Goal: Information Seeking & Learning: Learn about a topic

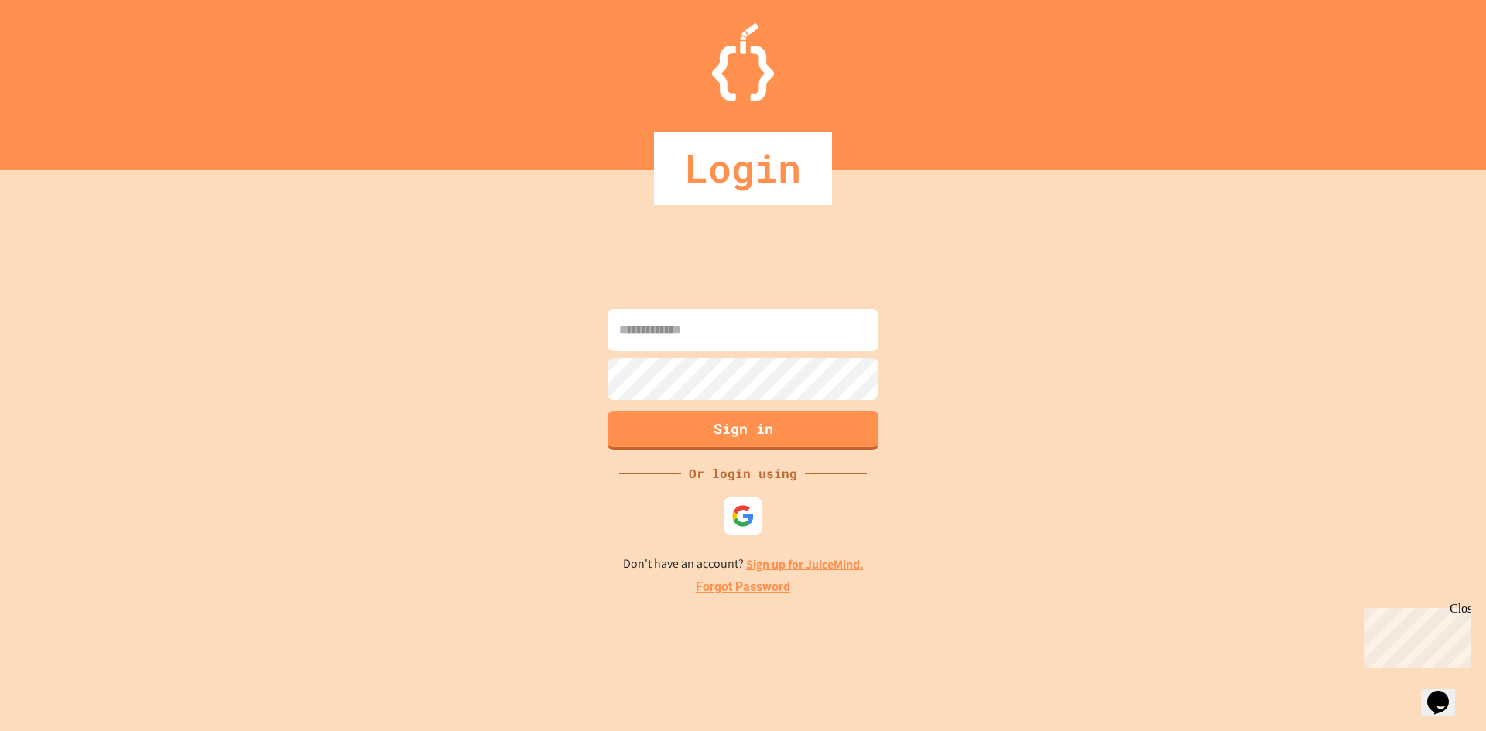
click at [823, 344] on input at bounding box center [743, 331] width 271 height 42
type input "*"
click at [752, 514] on img at bounding box center [744, 516] width 26 height 26
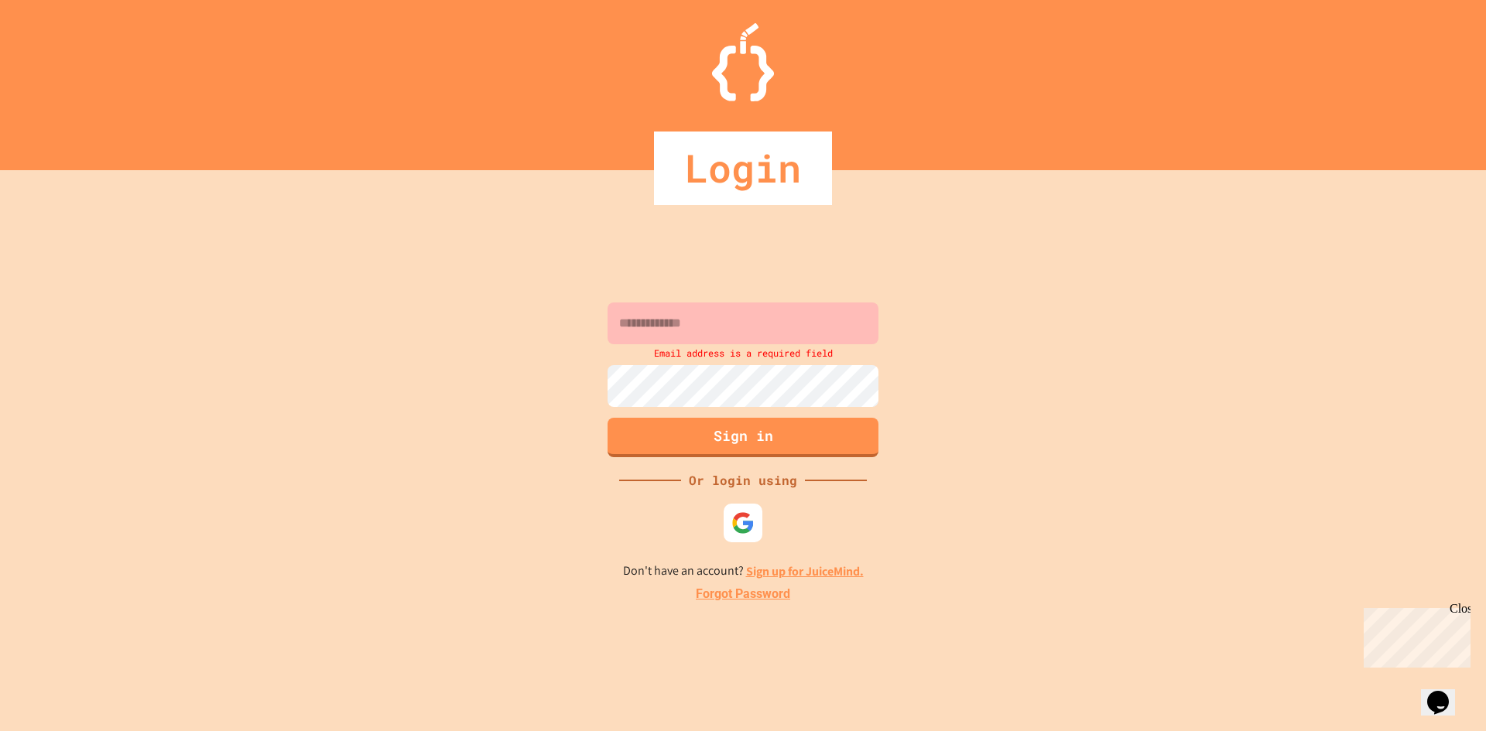
click at [678, 320] on input at bounding box center [743, 324] width 271 height 42
type input "*"
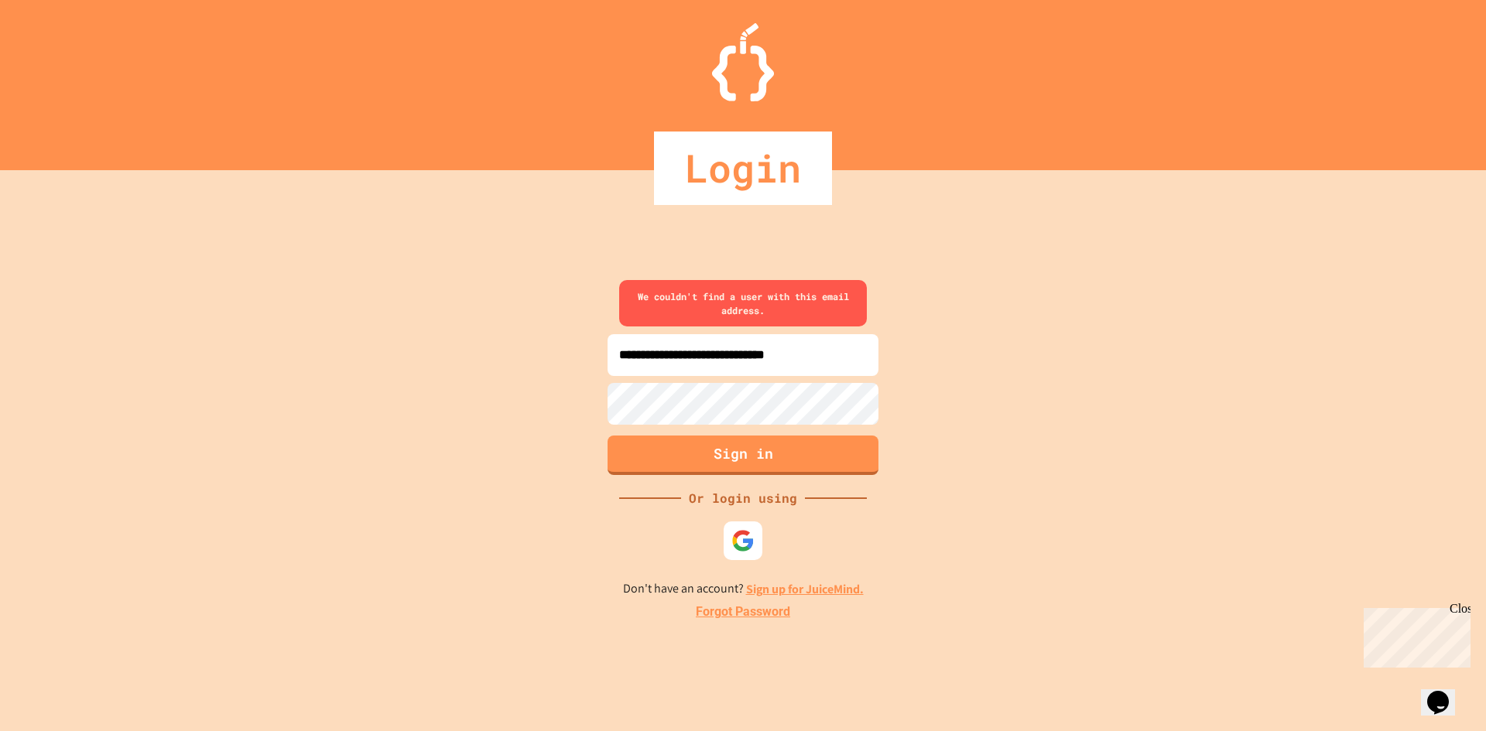
click at [752, 359] on input "**********" at bounding box center [743, 355] width 271 height 42
type input "**********"
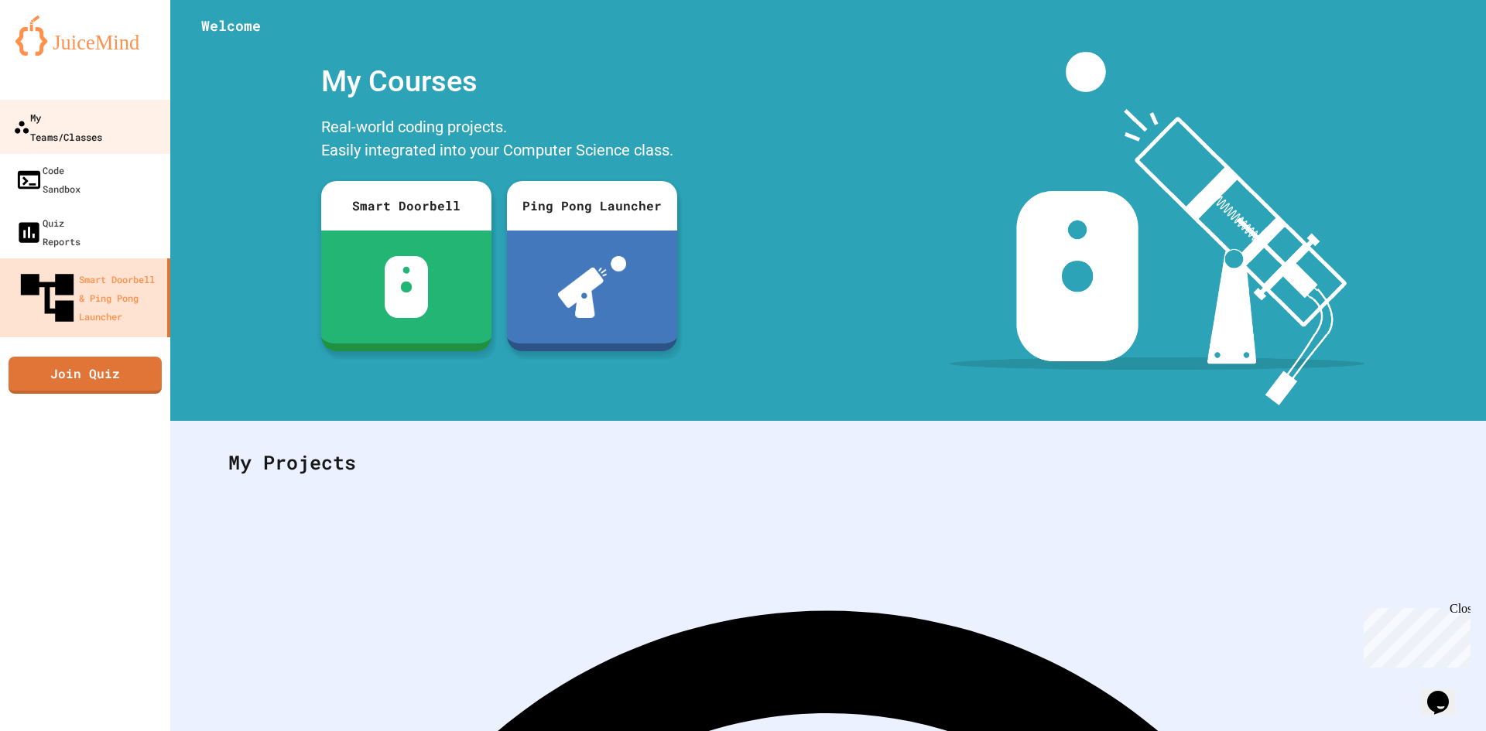
click at [63, 120] on div "My Teams/Classes" at bounding box center [57, 127] width 89 height 38
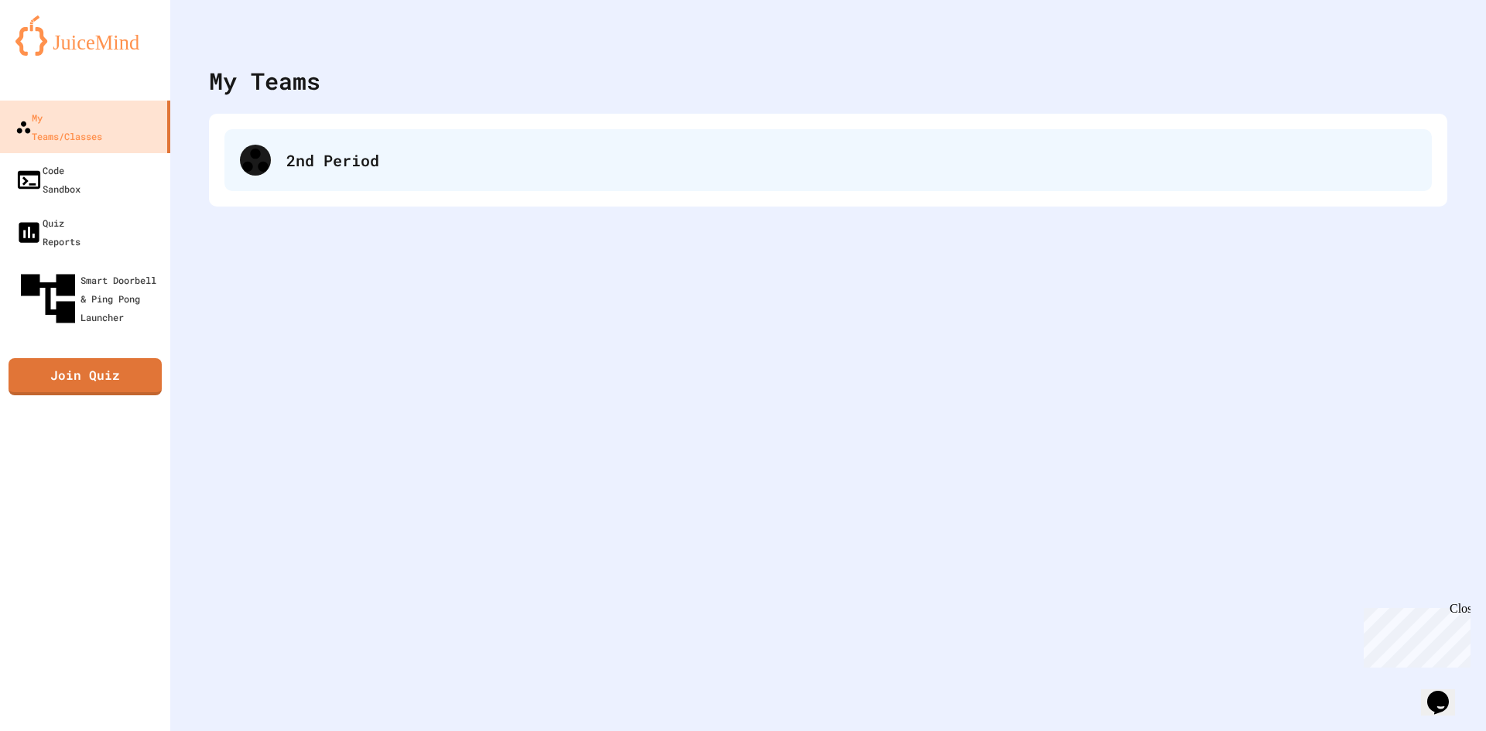
click at [382, 148] on div "2nd Period" at bounding box center [827, 160] width 1207 height 62
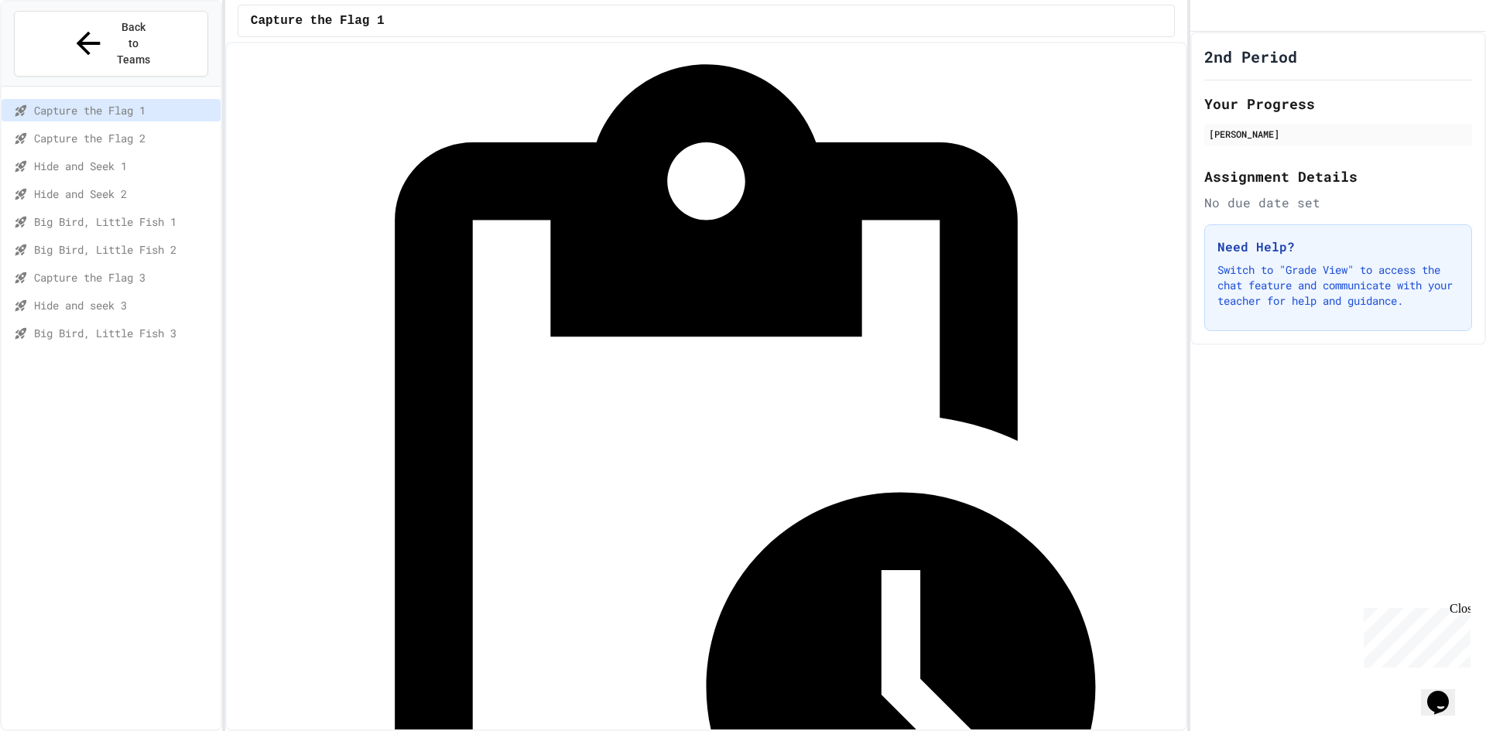
scroll to position [70, 0]
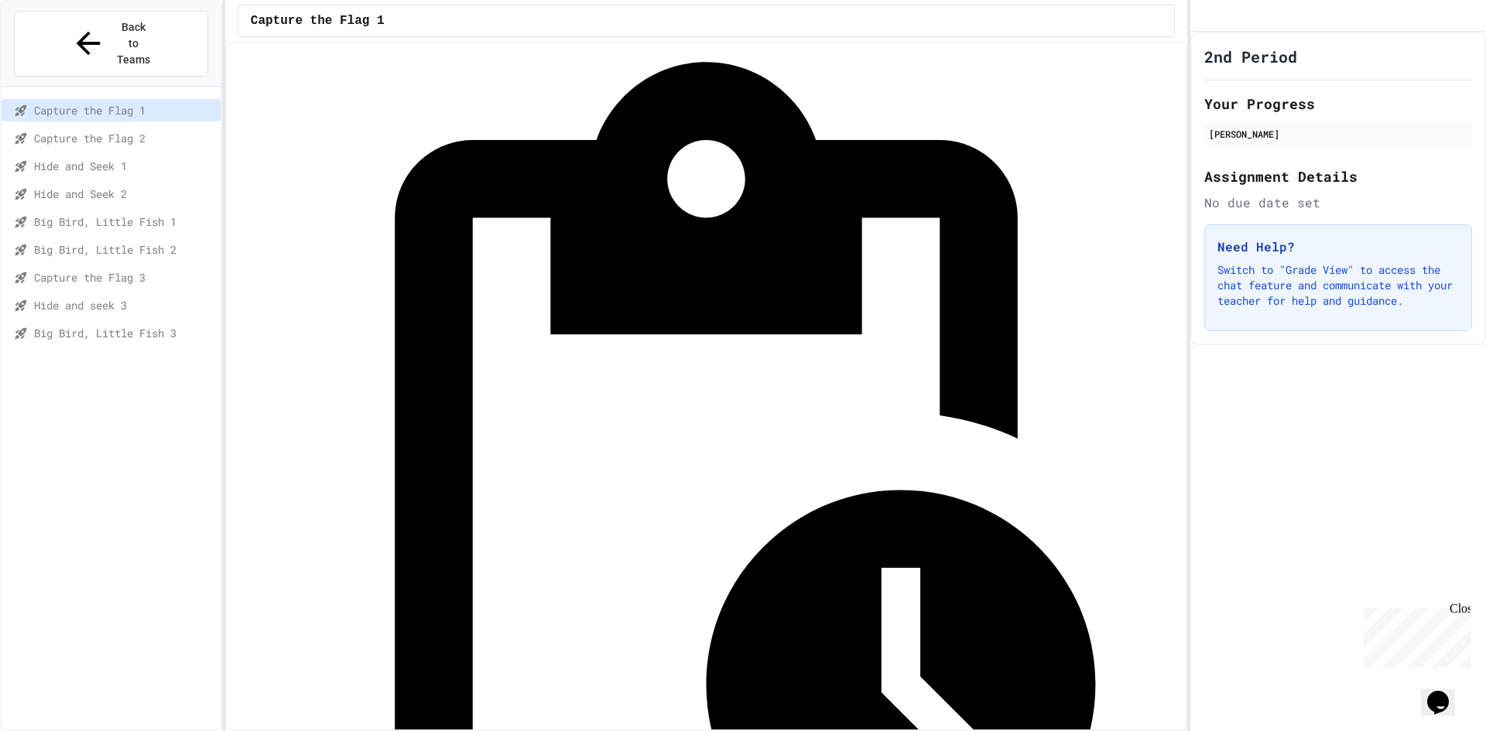
click at [113, 130] on span "Capture the Flag 2" at bounding box center [124, 138] width 180 height 16
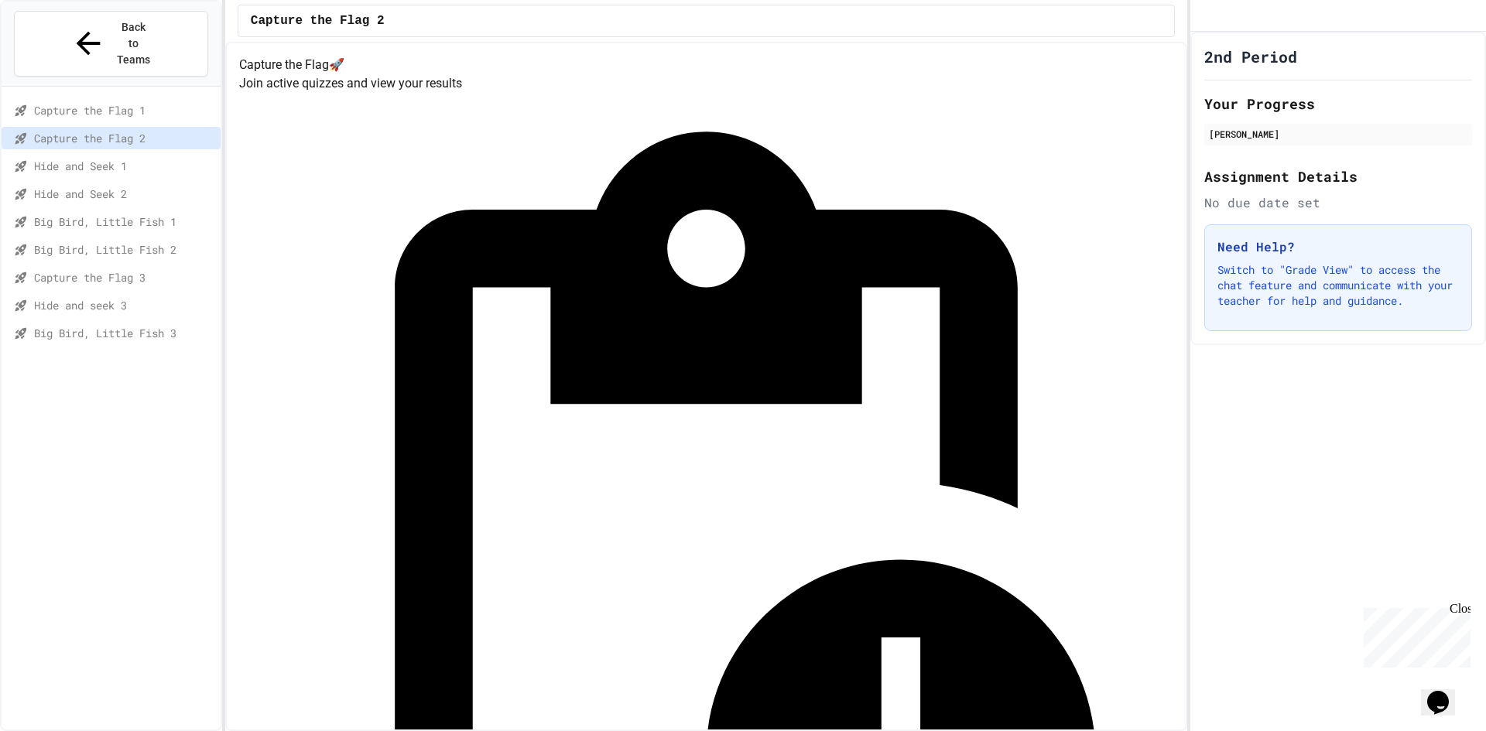
click at [105, 99] on div "Capture the Flag 1" at bounding box center [111, 110] width 219 height 22
click at [118, 158] on span "Hide and Seek 1" at bounding box center [124, 166] width 180 height 16
click at [137, 186] on span "Hide and Seek 2" at bounding box center [124, 194] width 180 height 16
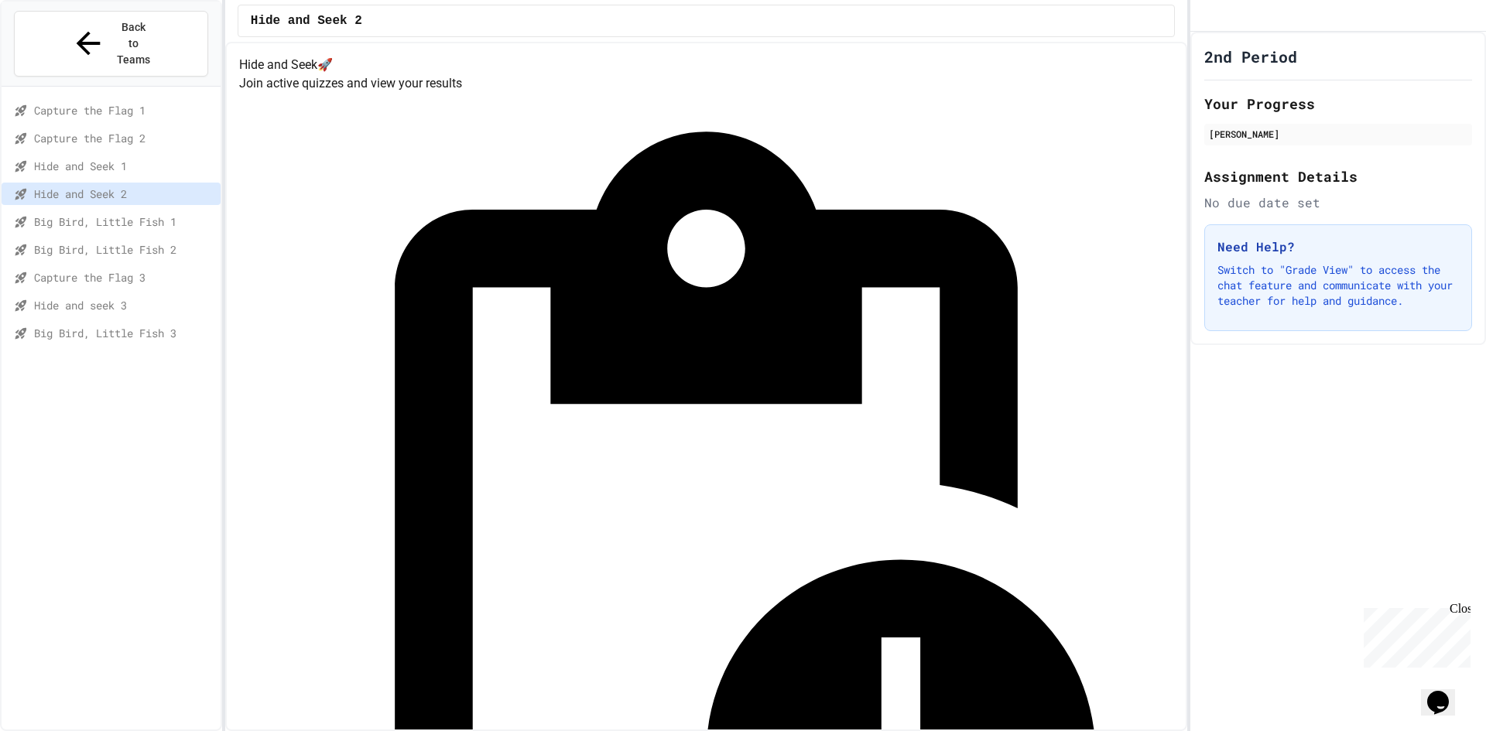
click at [153, 214] on span "Big Bird, Little Fish 1" at bounding box center [124, 222] width 180 height 16
click at [163, 211] on div "Big Bird, Little Fish 1" at bounding box center [111, 225] width 219 height 28
click at [172, 241] on span "Big Bird, Little Fish 2" at bounding box center [124, 249] width 180 height 16
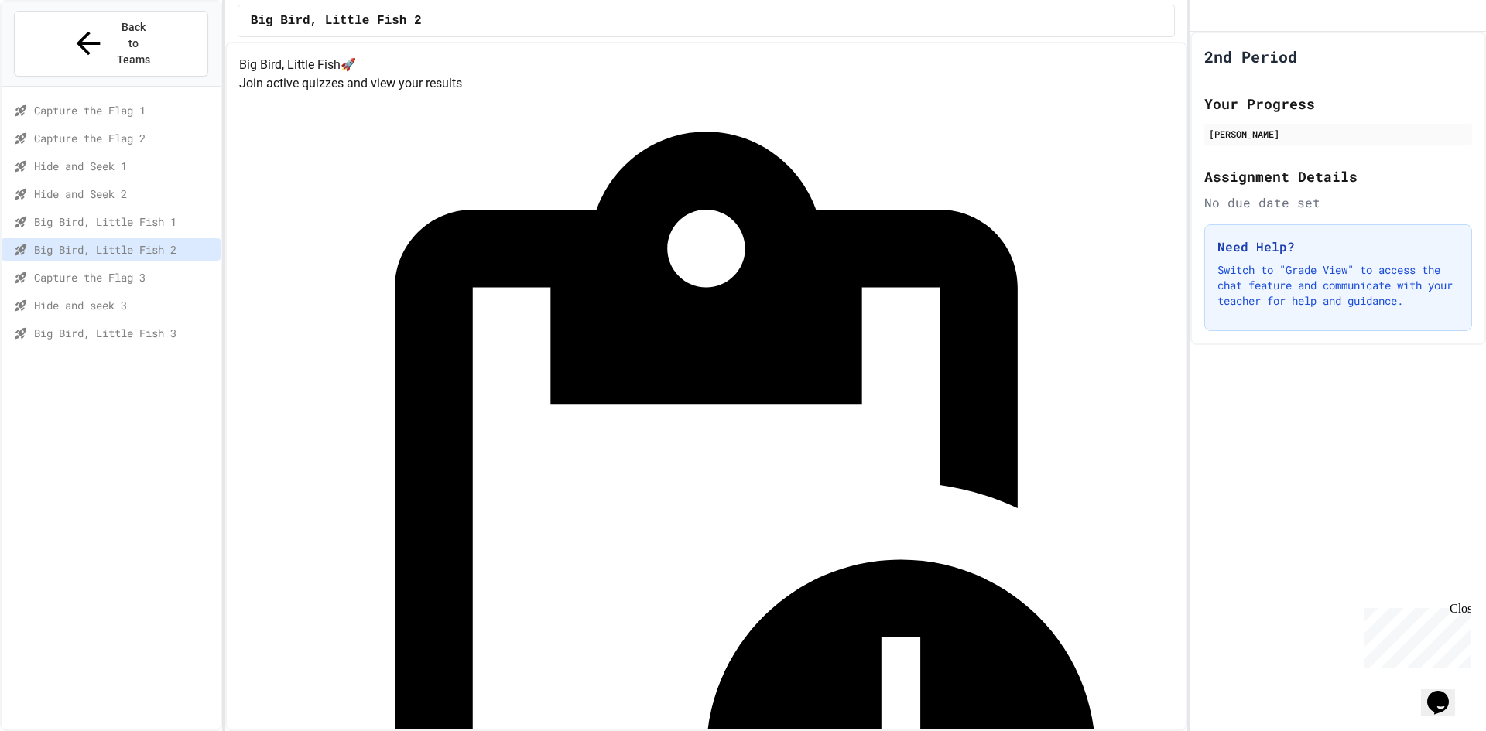
click at [135, 266] on div "Capture the Flag 3" at bounding box center [111, 277] width 219 height 22
click at [172, 238] on div "Big Bird, Little Fish 2" at bounding box center [111, 249] width 219 height 22
click at [166, 269] on span "Capture the Flag 3" at bounding box center [124, 277] width 180 height 16
click at [146, 297] on span "Hide and seek 3" at bounding box center [124, 305] width 180 height 16
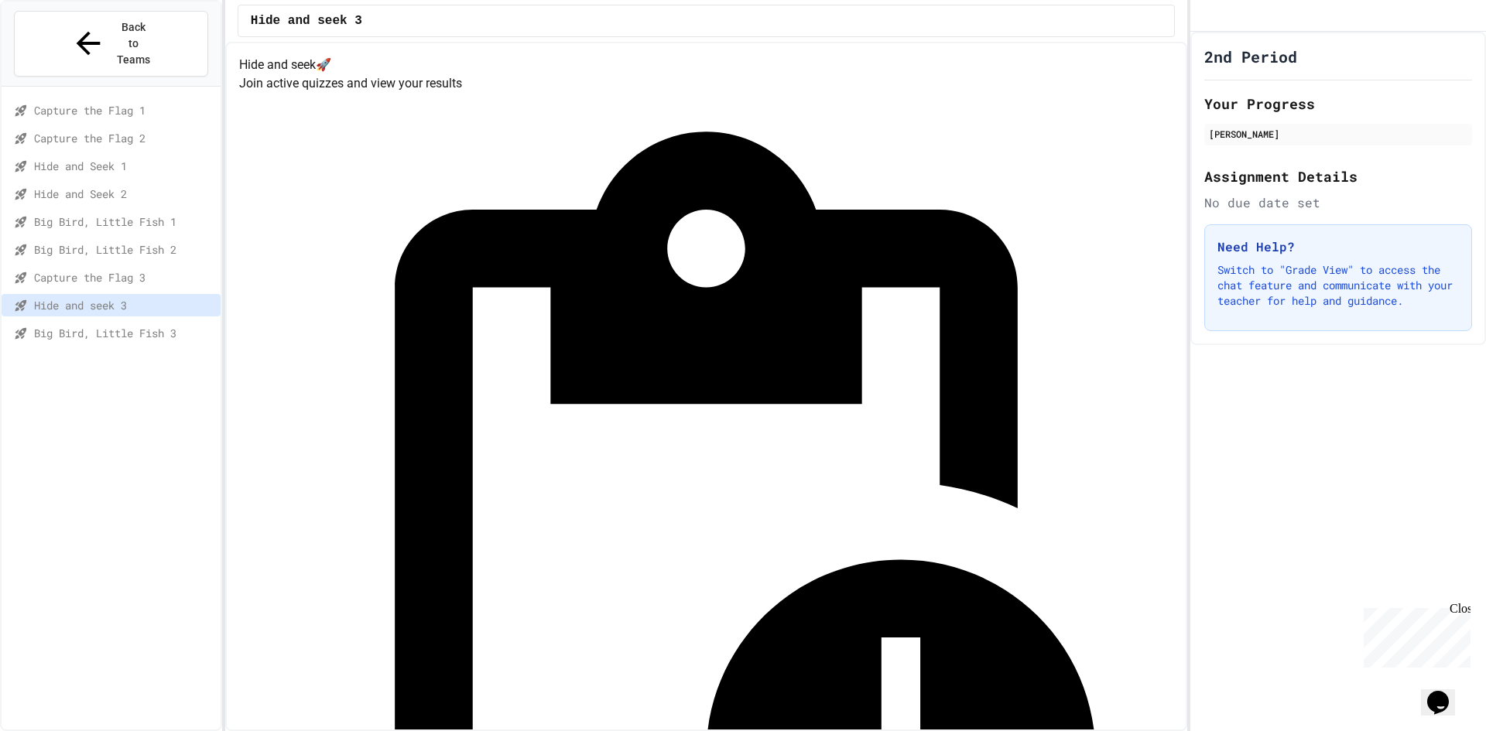
click at [106, 266] on div "Capture the Flag 3" at bounding box center [111, 277] width 219 height 22
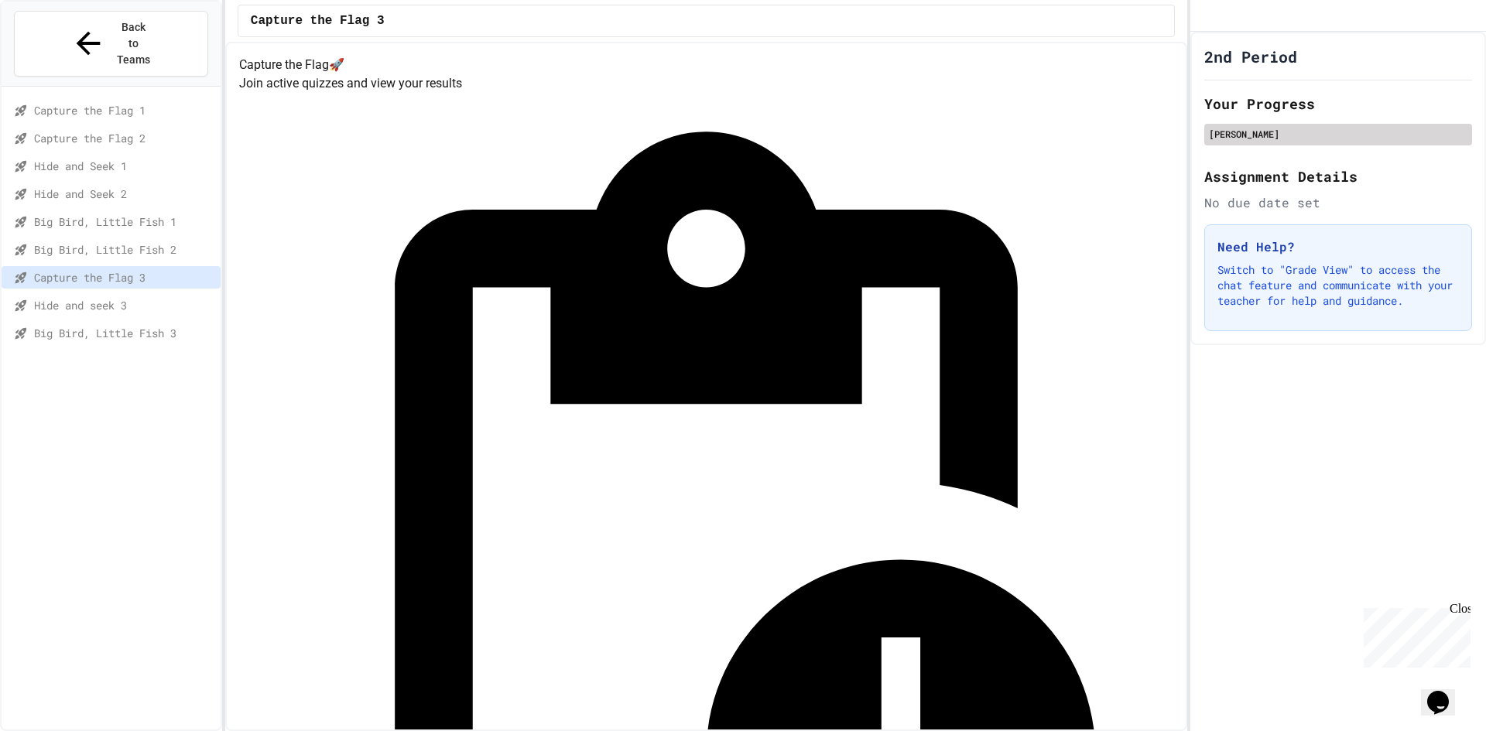
click at [1279, 141] on div "Eli Forbes" at bounding box center [1338, 134] width 259 height 14
click at [1280, 141] on div "Eli Forbes" at bounding box center [1338, 134] width 259 height 14
click at [118, 186] on span "Hide and Seek 2" at bounding box center [124, 194] width 180 height 16
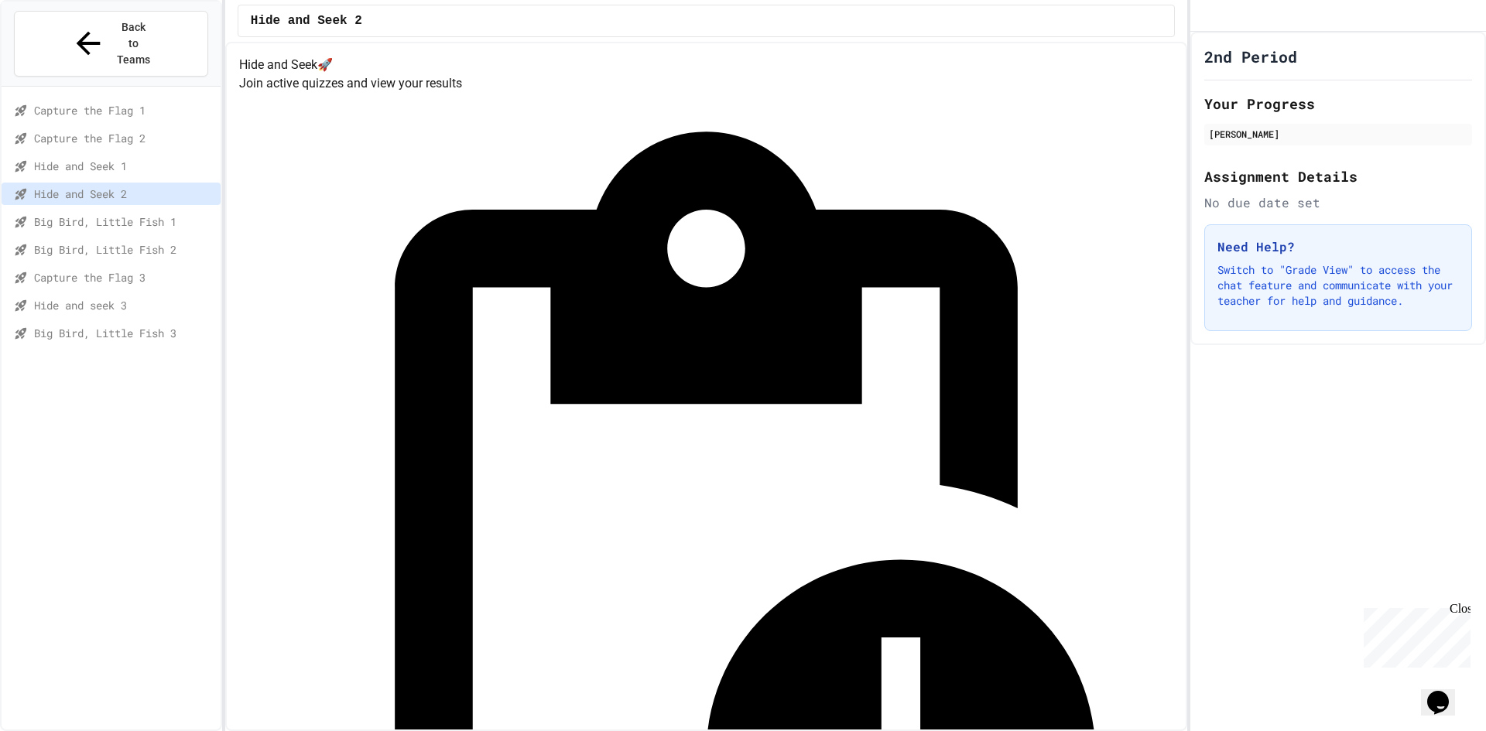
click at [142, 269] on span "Capture the Flag 3" at bounding box center [124, 277] width 180 height 16
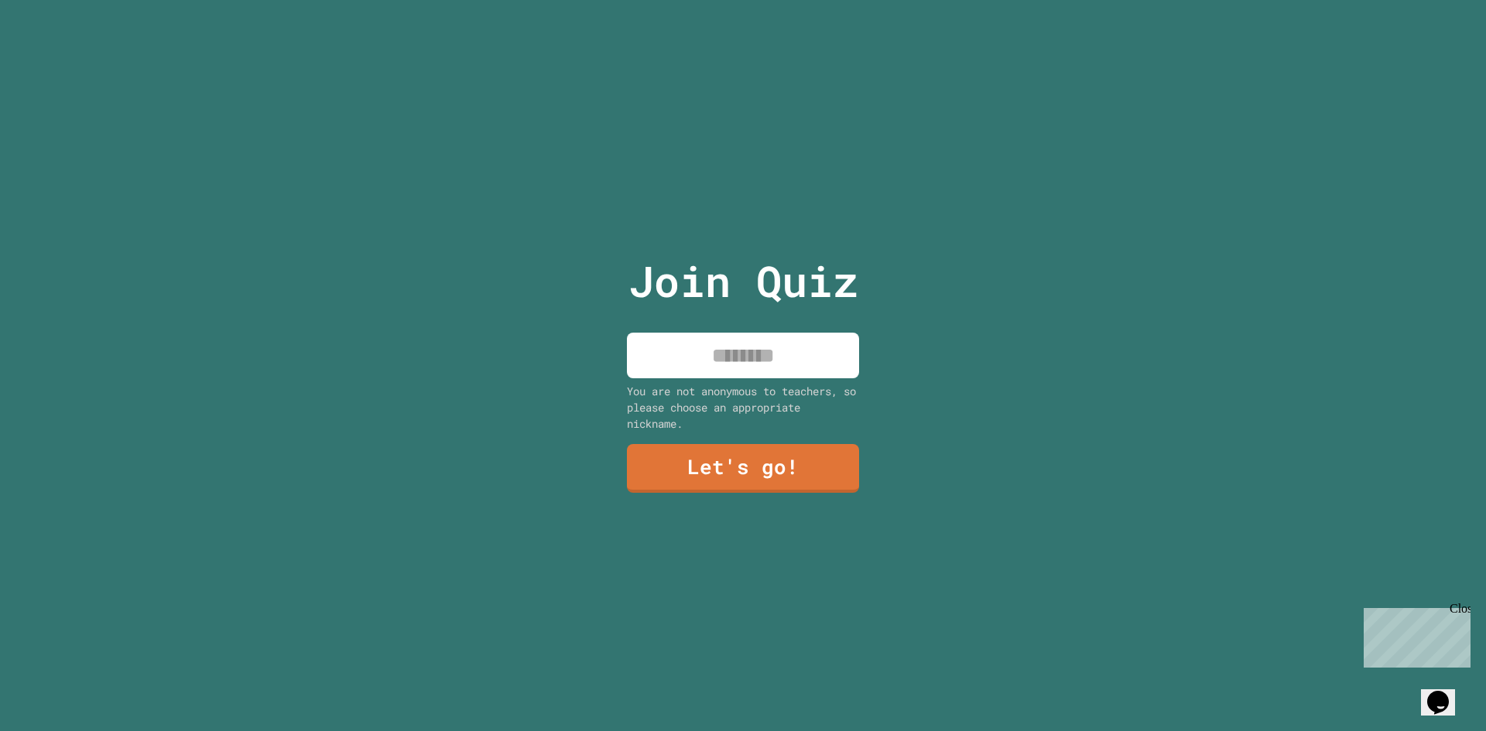
drag, startPoint x: 697, startPoint y: 359, endPoint x: 707, endPoint y: 365, distance: 12.5
click at [697, 361] on input at bounding box center [743, 356] width 232 height 46
type input "***"
click at [769, 450] on link "Let's go!" at bounding box center [743, 467] width 235 height 51
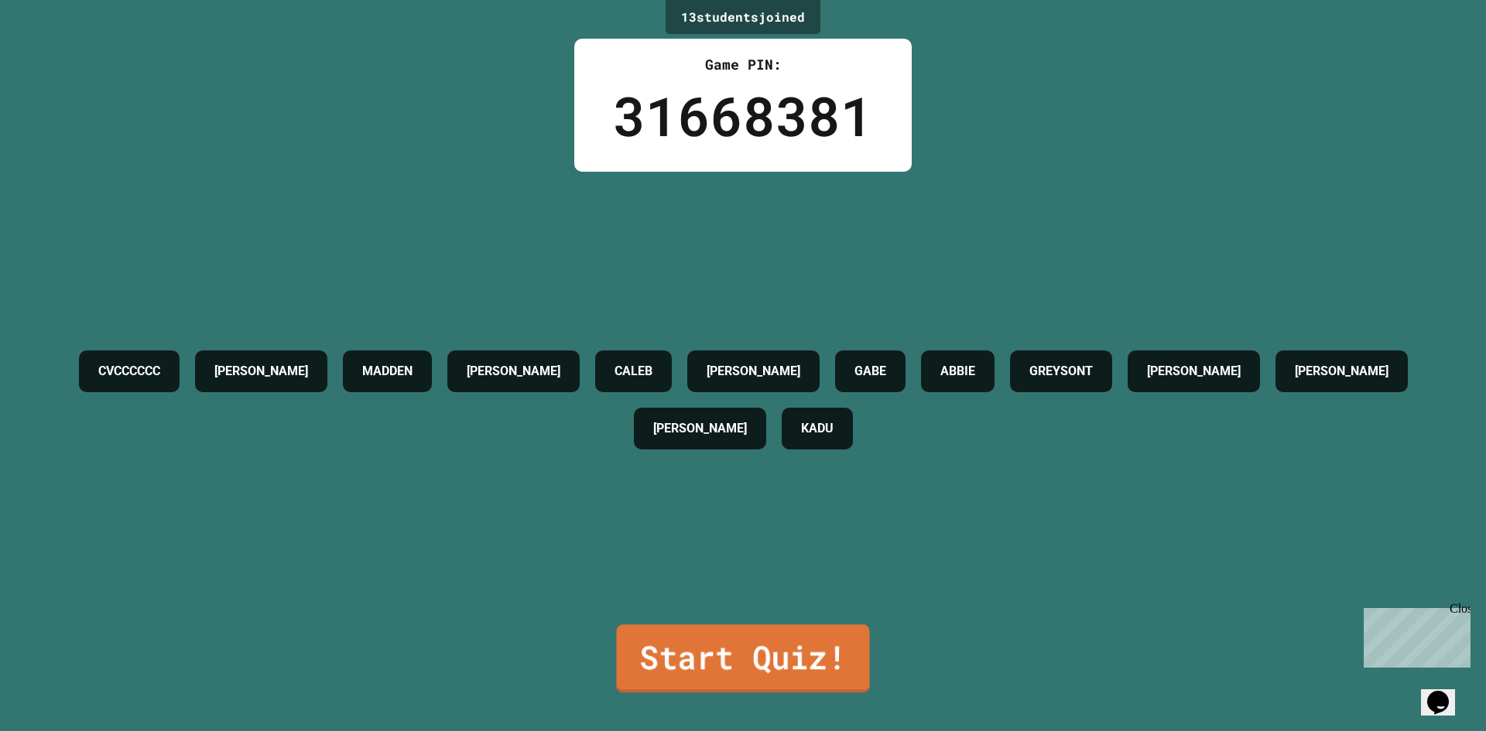
click at [803, 642] on link "Start Quiz!" at bounding box center [742, 659] width 253 height 68
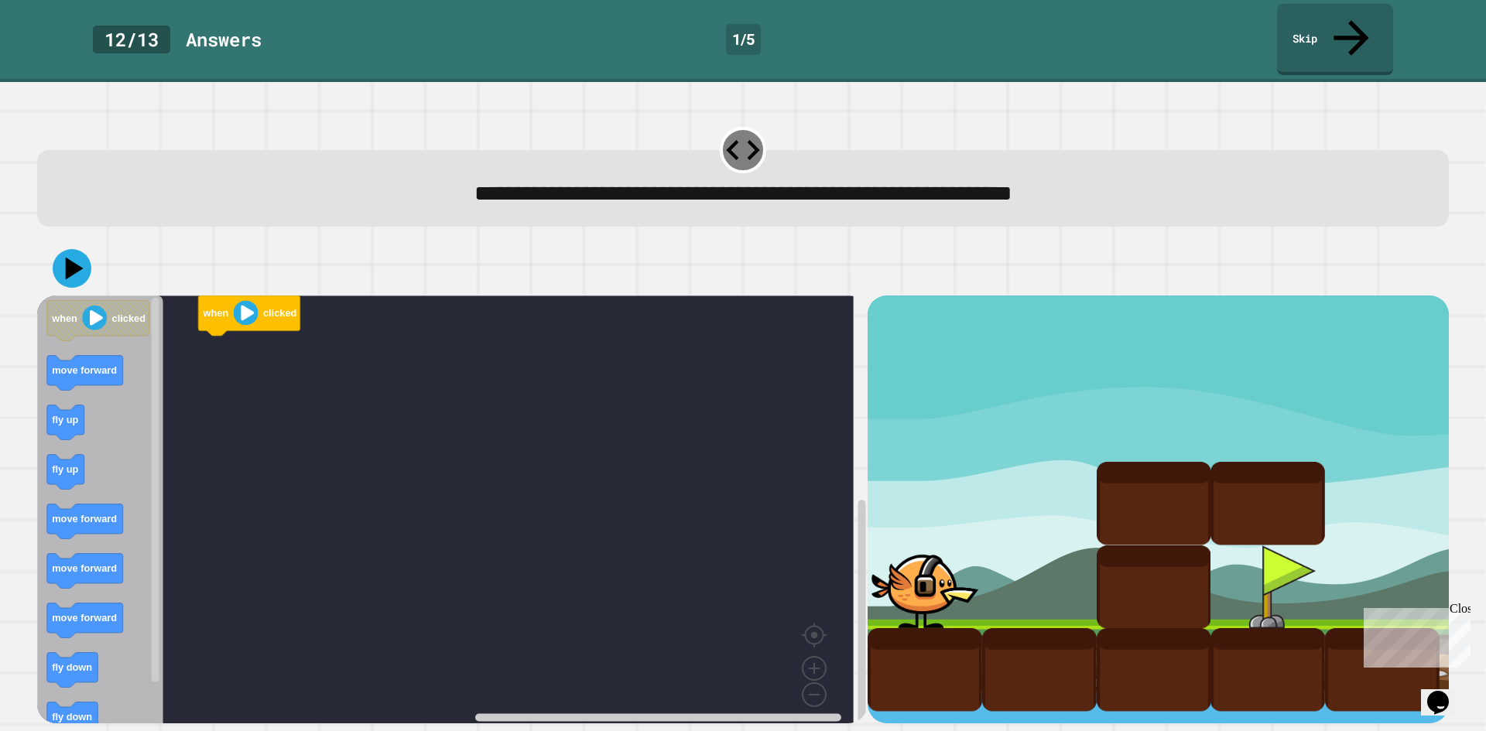
drag, startPoint x: 1431, startPoint y: 183, endPoint x: 1454, endPoint y: 120, distance: 66.6
click at [1454, 132] on div "**********" at bounding box center [743, 406] width 1486 height 649
drag, startPoint x: 842, startPoint y: 547, endPoint x: 854, endPoint y: 532, distance: 19.4
click at [856, 532] on icon "Blockly Workspace" at bounding box center [862, 510] width 12 height 426
click at [814, 576] on div "when clicked when clicked move forward fly up fly up move forward move forward …" at bounding box center [452, 510] width 831 height 428
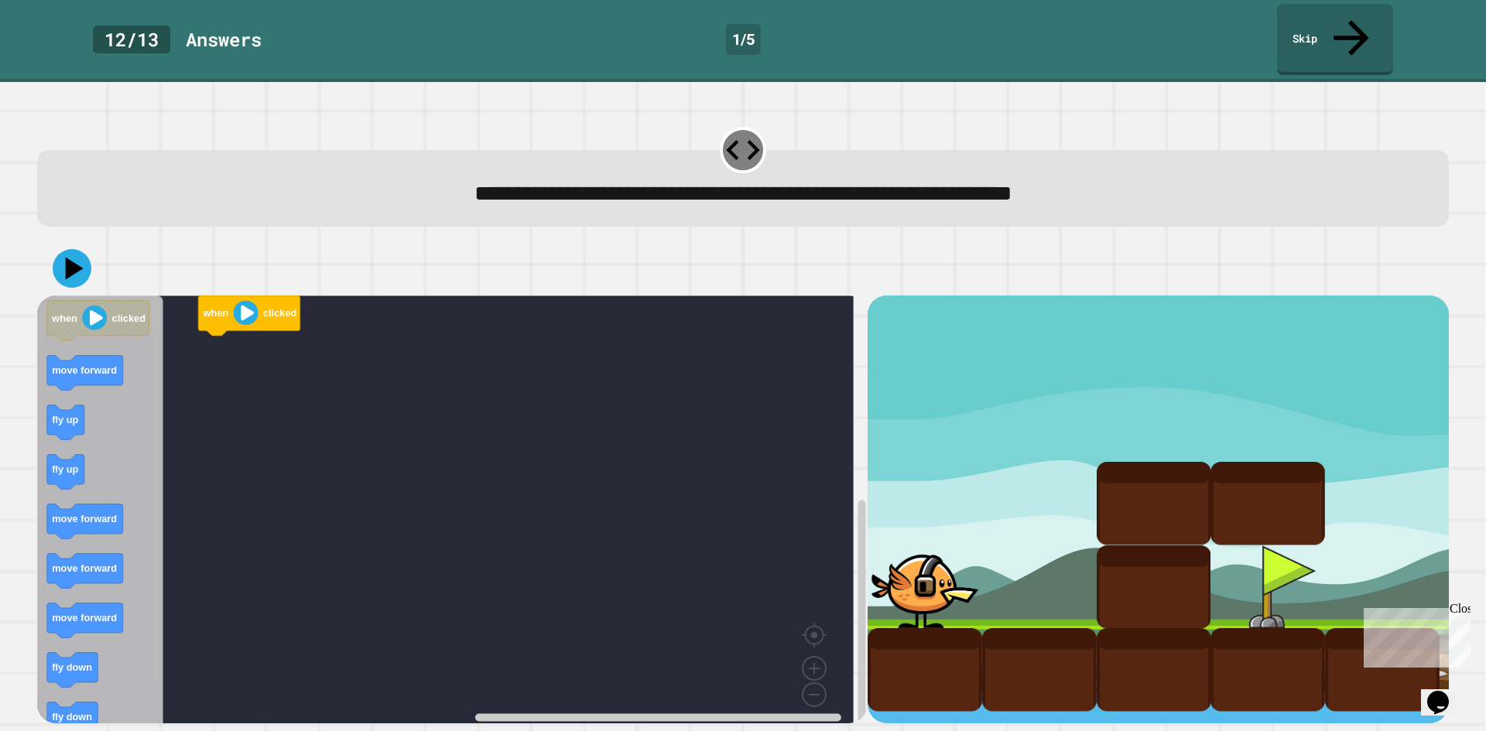
click at [162, 541] on div "when clicked when clicked move forward fly up fly up move forward move forward …" at bounding box center [452, 510] width 831 height 428
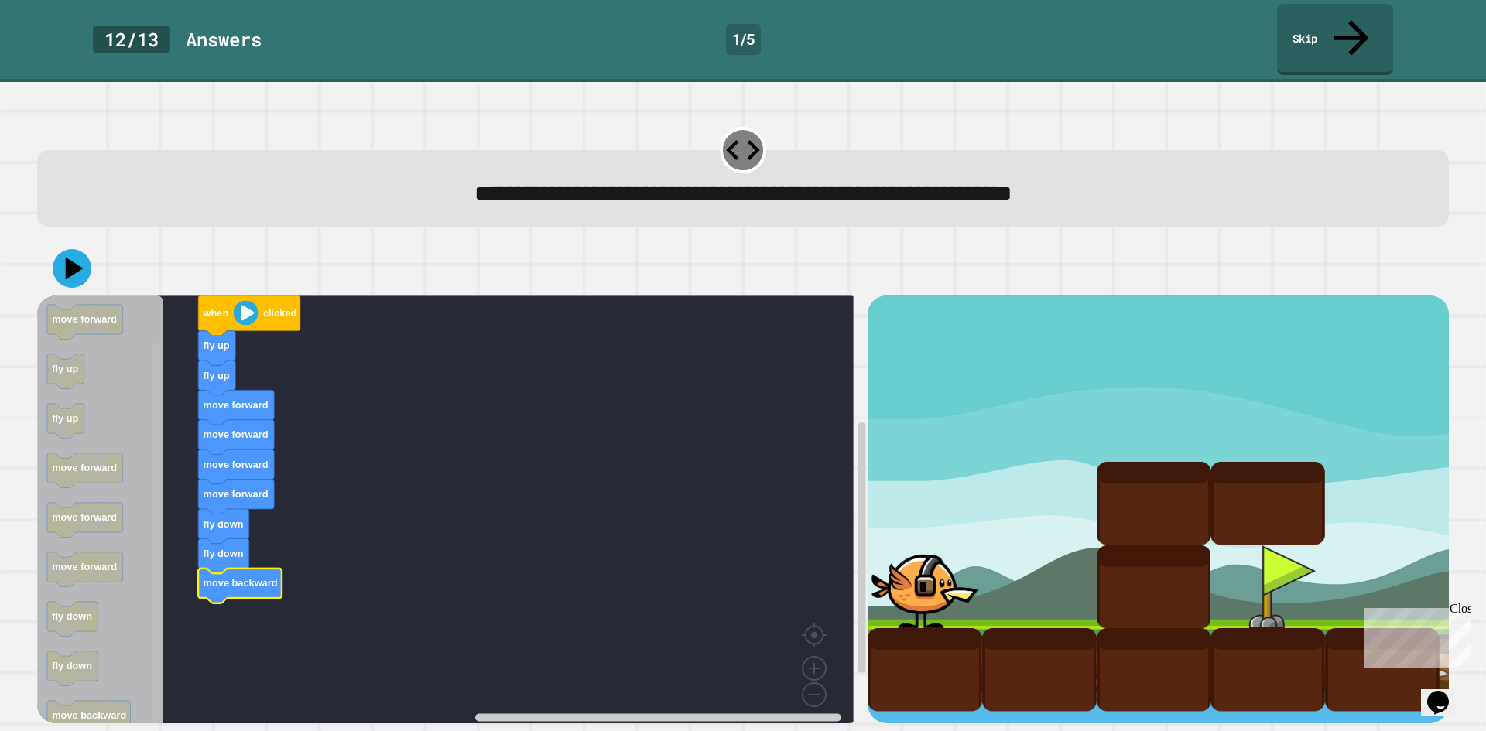
click at [157, 570] on rect "Blockly Workspace" at bounding box center [156, 535] width 8 height 385
click at [145, 352] on div "when clicked fly up fly up move forward move forward move forward move forward …" at bounding box center [452, 510] width 831 height 428
click at [83, 252] on div at bounding box center [743, 268] width 1412 height 54
drag, startPoint x: 78, startPoint y: 245, endPoint x: 98, endPoint y: 244, distance: 19.4
click at [86, 246] on icon at bounding box center [72, 269] width 46 height 46
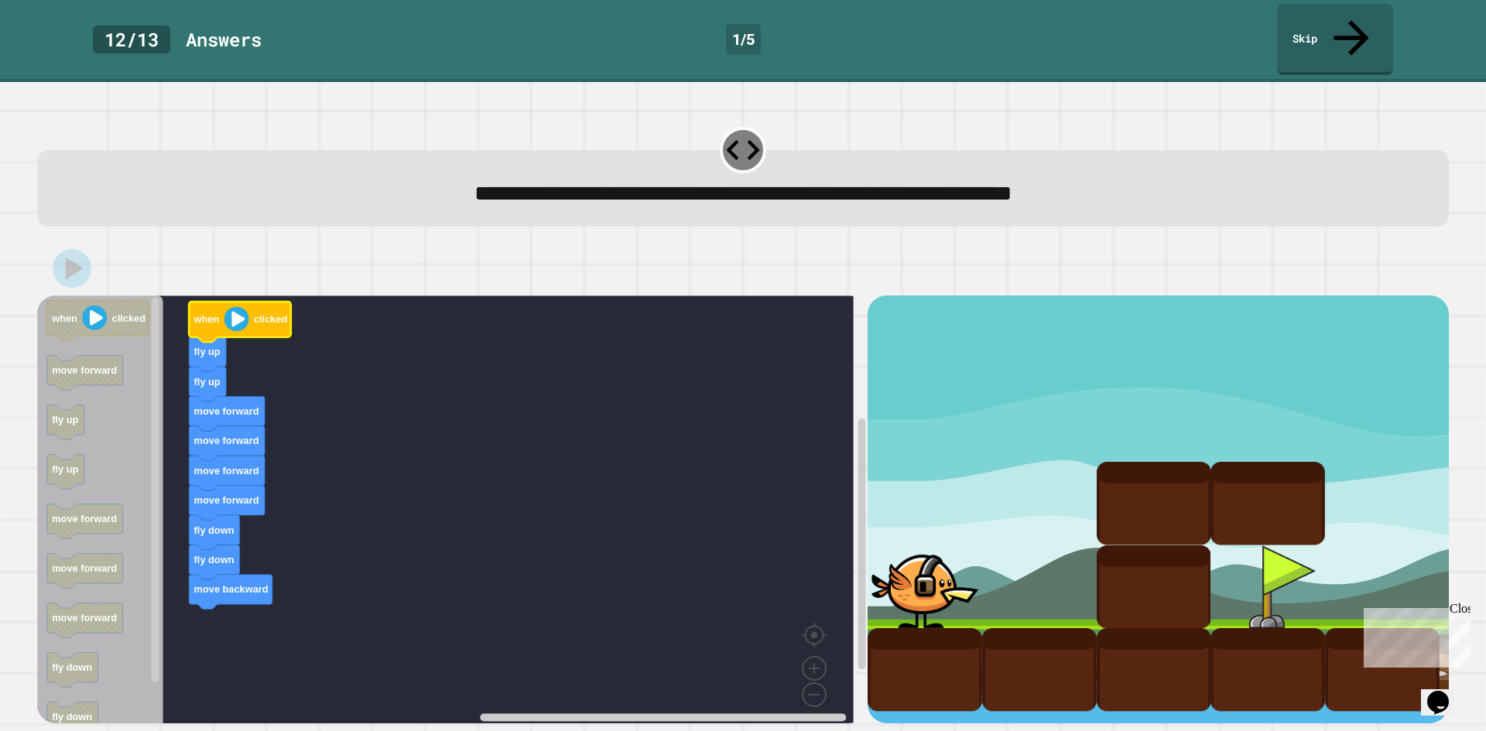
click at [248, 307] on image "Blockly Workspace" at bounding box center [236, 319] width 25 height 25
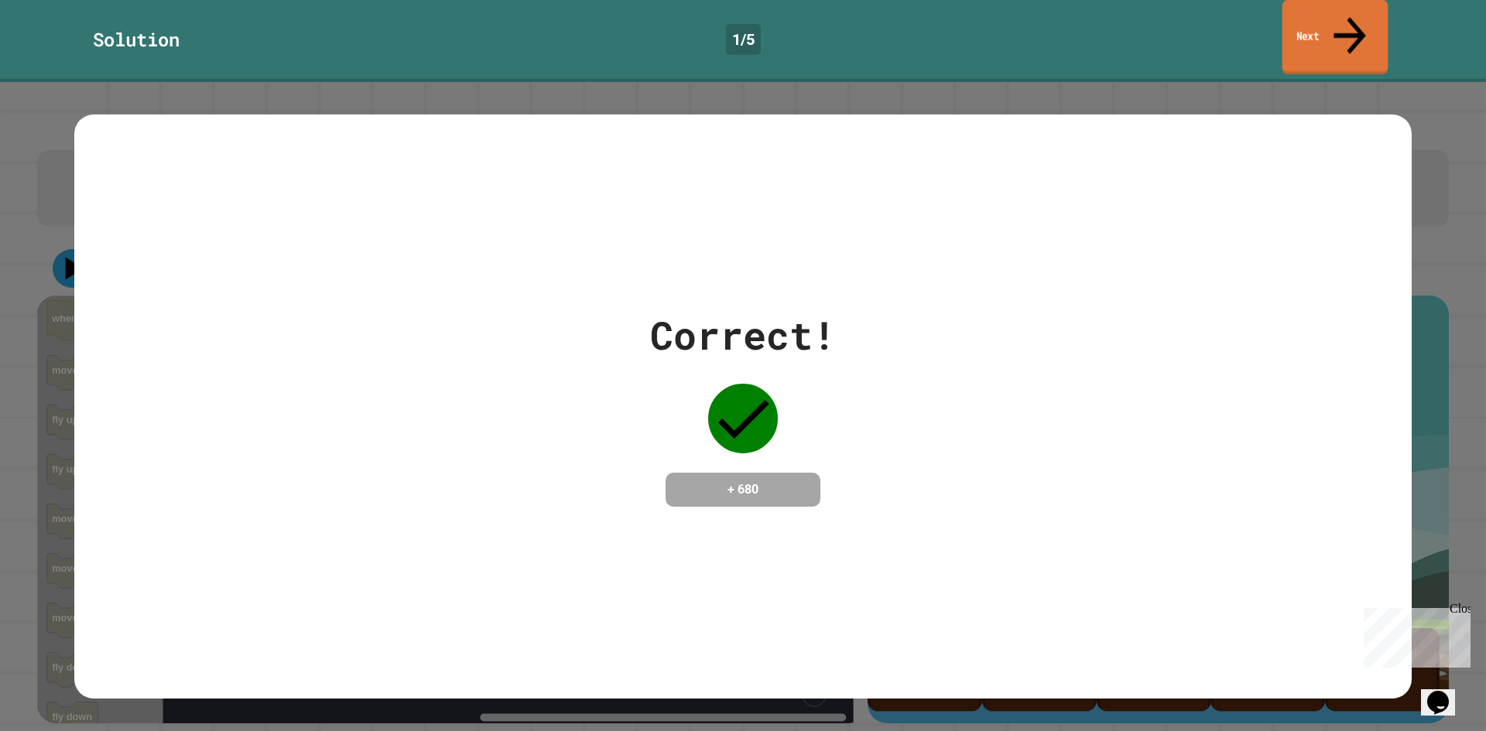
click at [1323, 31] on link "Next" at bounding box center [1336, 37] width 106 height 75
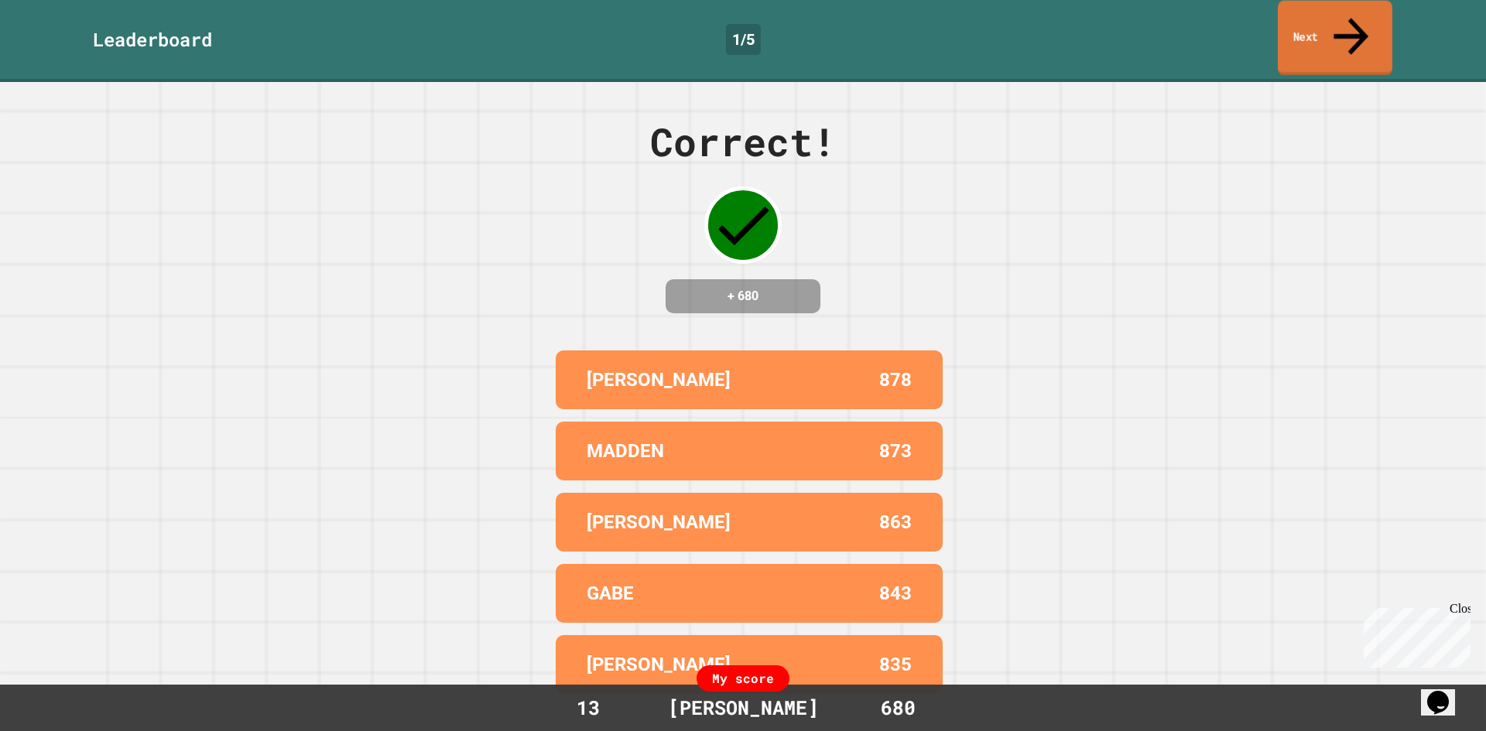
click at [1348, 11] on icon at bounding box center [1351, 36] width 52 height 55
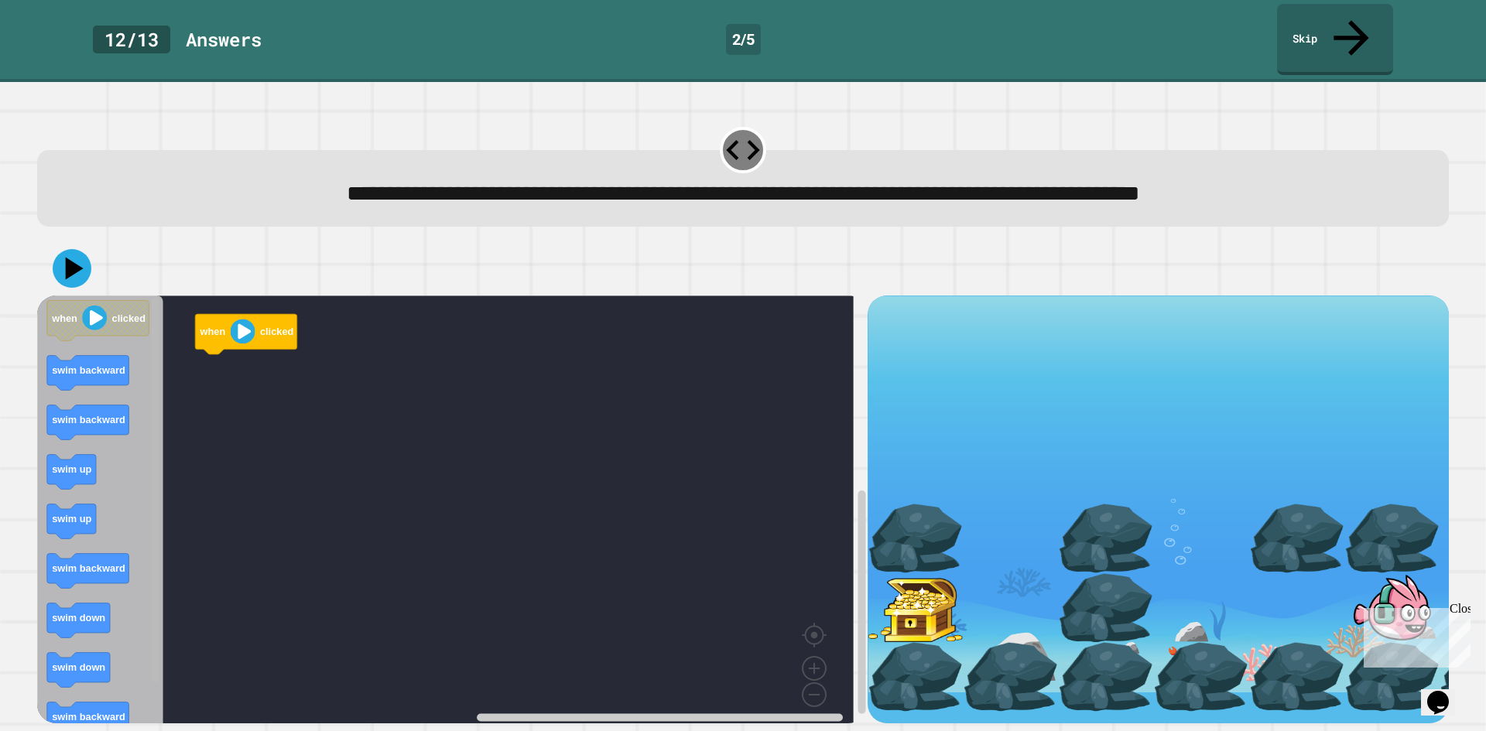
click at [152, 471] on rect "Blockly Workspace" at bounding box center [156, 490] width 8 height 385
click at [156, 446] on g "Blockly Workspace" at bounding box center [155, 515] width 12 height 435
click at [155, 411] on rect "Blockly Workspace" at bounding box center [156, 490] width 8 height 385
click at [159, 373] on g "Blockly Workspace" at bounding box center [155, 515] width 12 height 435
click at [858, 519] on rect "Blockly Workspace" at bounding box center [862, 613] width 8 height 224
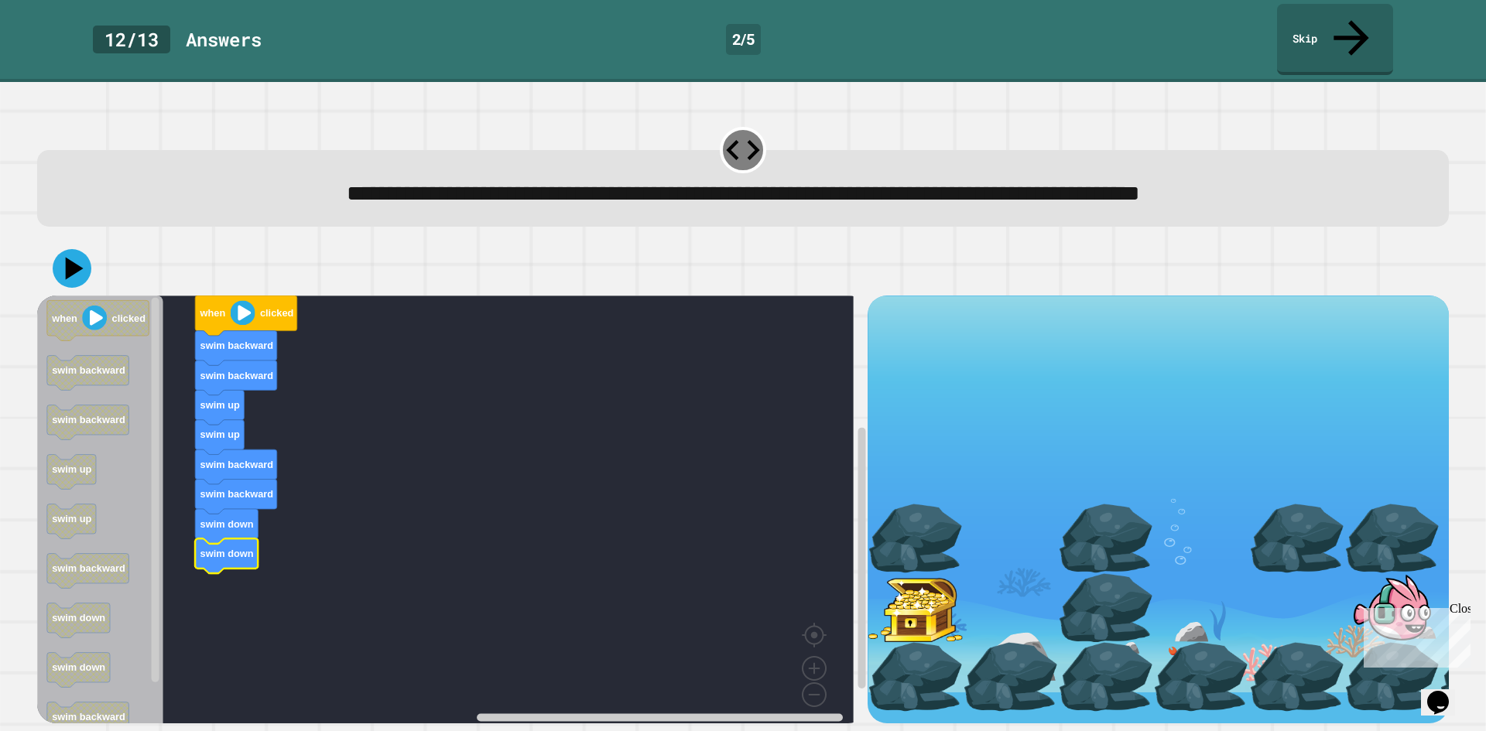
click at [159, 568] on div "when clicked swim backward swim backward swim up swim up swim backward swim bac…" at bounding box center [452, 510] width 831 height 428
click at [159, 563] on rect "Blockly Workspace" at bounding box center [155, 515] width 12 height 435
click at [149, 444] on icon "Blockly Workspace" at bounding box center [155, 515] width 12 height 435
click at [156, 427] on rect "Blockly Workspace" at bounding box center [156, 490] width 8 height 385
drag, startPoint x: 149, startPoint y: 433, endPoint x: 155, endPoint y: 474, distance: 41.4
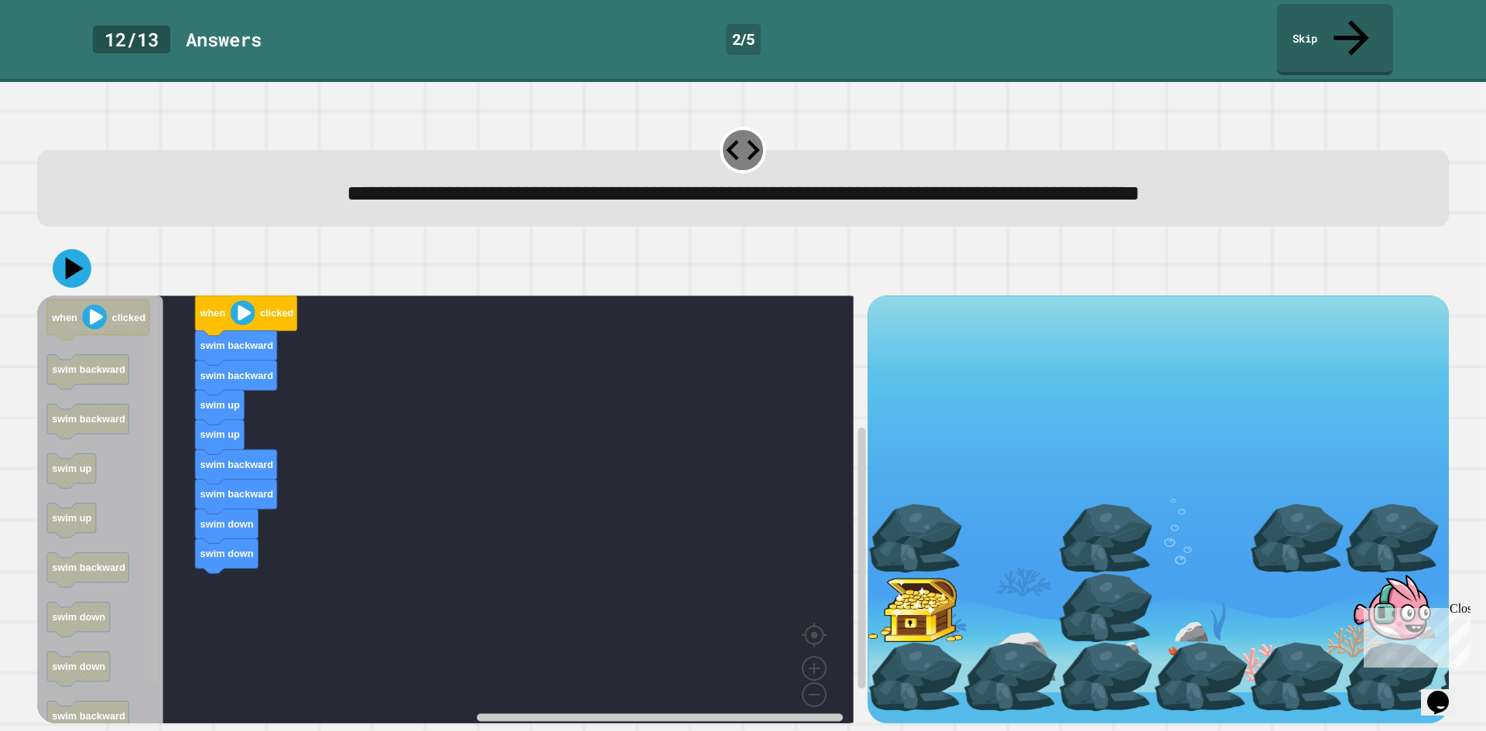
click at [156, 474] on icon "Blockly Workspace" at bounding box center [155, 515] width 12 height 435
click at [163, 468] on div "when clicked swim backward swim backward swim up swim up swim backward swim bac…" at bounding box center [452, 510] width 831 height 428
click at [160, 463] on rect "Blockly Workspace" at bounding box center [155, 515] width 12 height 435
click at [156, 623] on rect "Blockly Workspace" at bounding box center [156, 490] width 8 height 385
click at [161, 327] on rect "Blockly Workspace" at bounding box center [155, 515] width 12 height 435
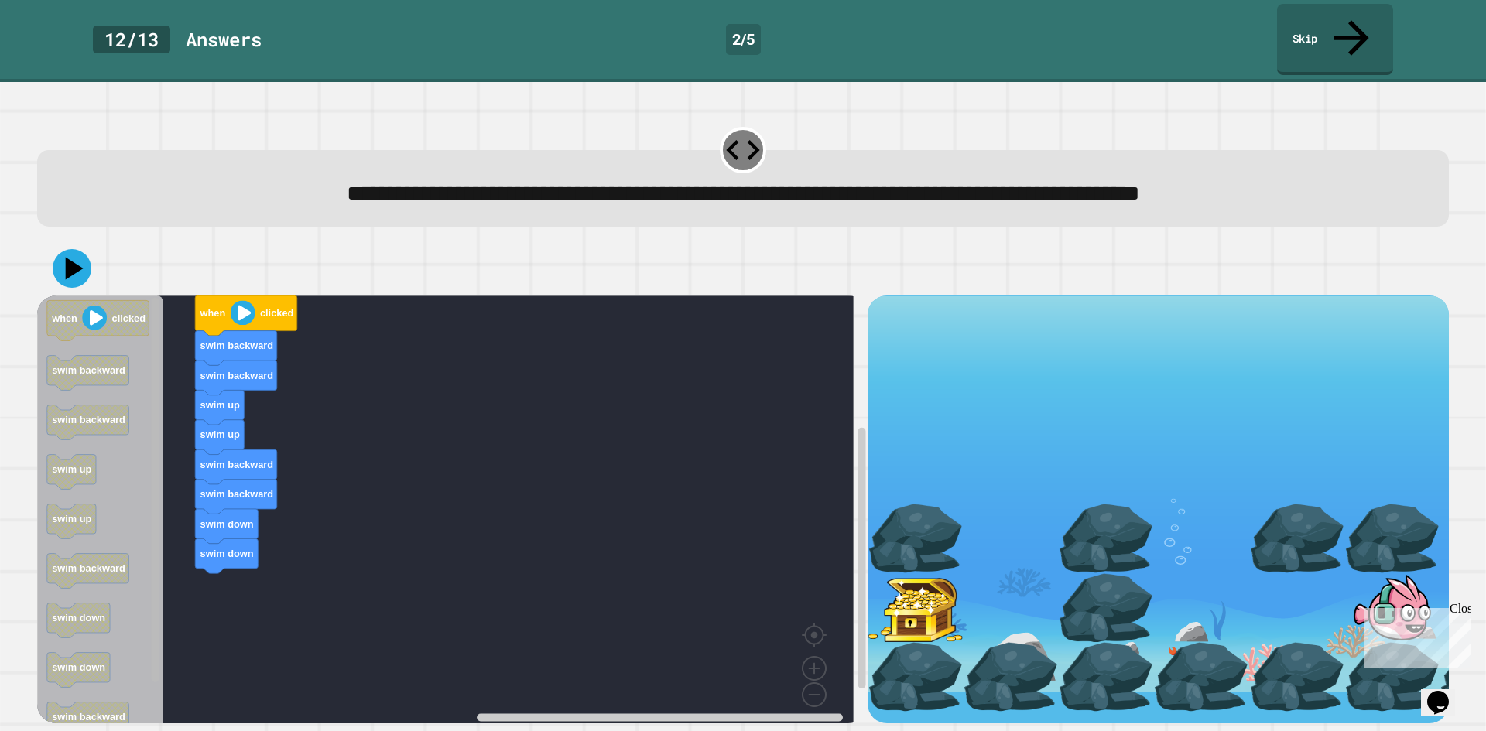
click at [161, 327] on rect "Blockly Workspace" at bounding box center [155, 515] width 12 height 435
click at [152, 358] on rect "Blockly Workspace" at bounding box center [156, 490] width 8 height 385
click at [148, 375] on icon "Blockly Workspace" at bounding box center [100, 515] width 126 height 439
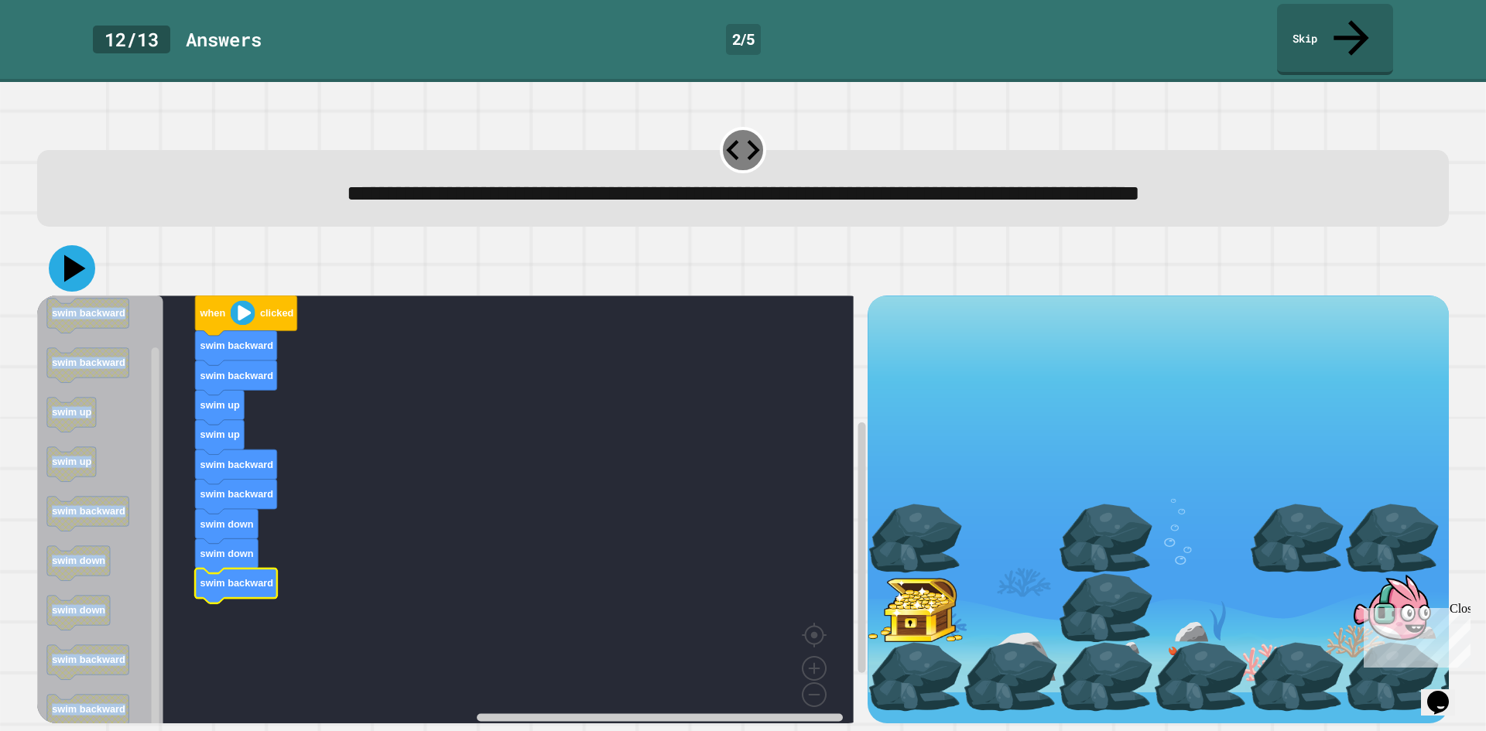
click at [60, 245] on icon at bounding box center [72, 268] width 46 height 46
click at [251, 301] on image "Blockly Workspace" at bounding box center [243, 313] width 25 height 25
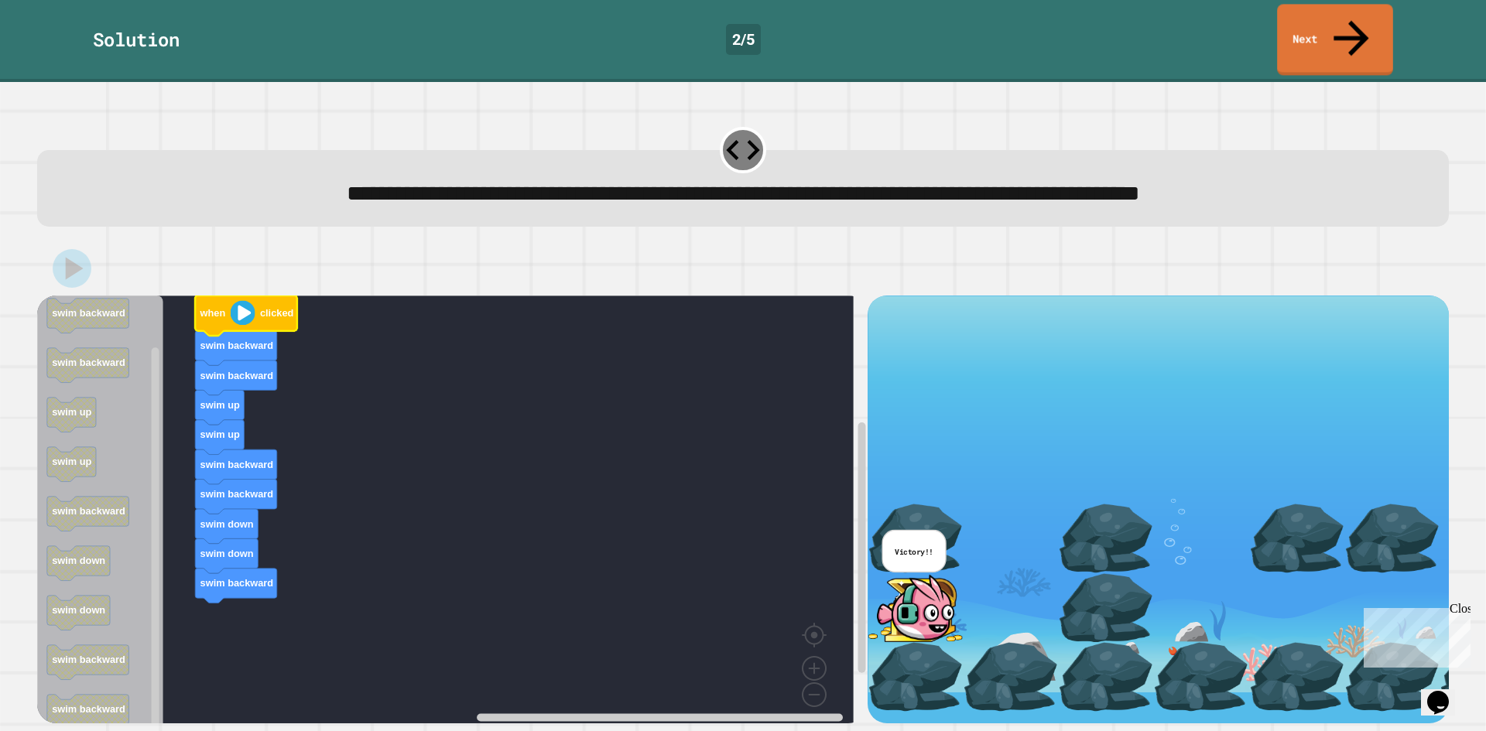
click at [1364, 44] on div "Solution 2 / 5 Next" at bounding box center [743, 41] width 1486 height 82
click at [1356, 28] on link "Next" at bounding box center [1334, 36] width 101 height 75
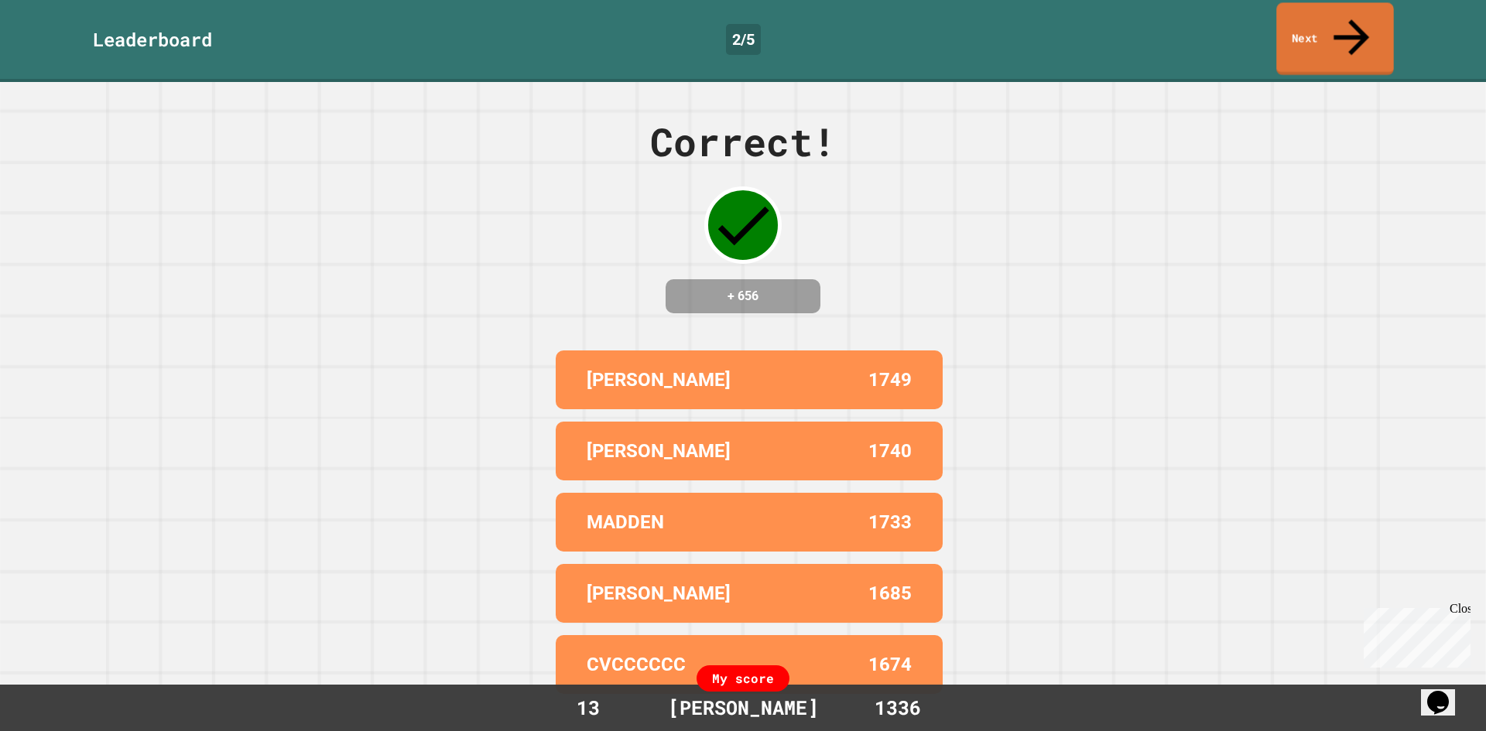
click at [1316, 25] on link "Next" at bounding box center [1334, 38] width 117 height 73
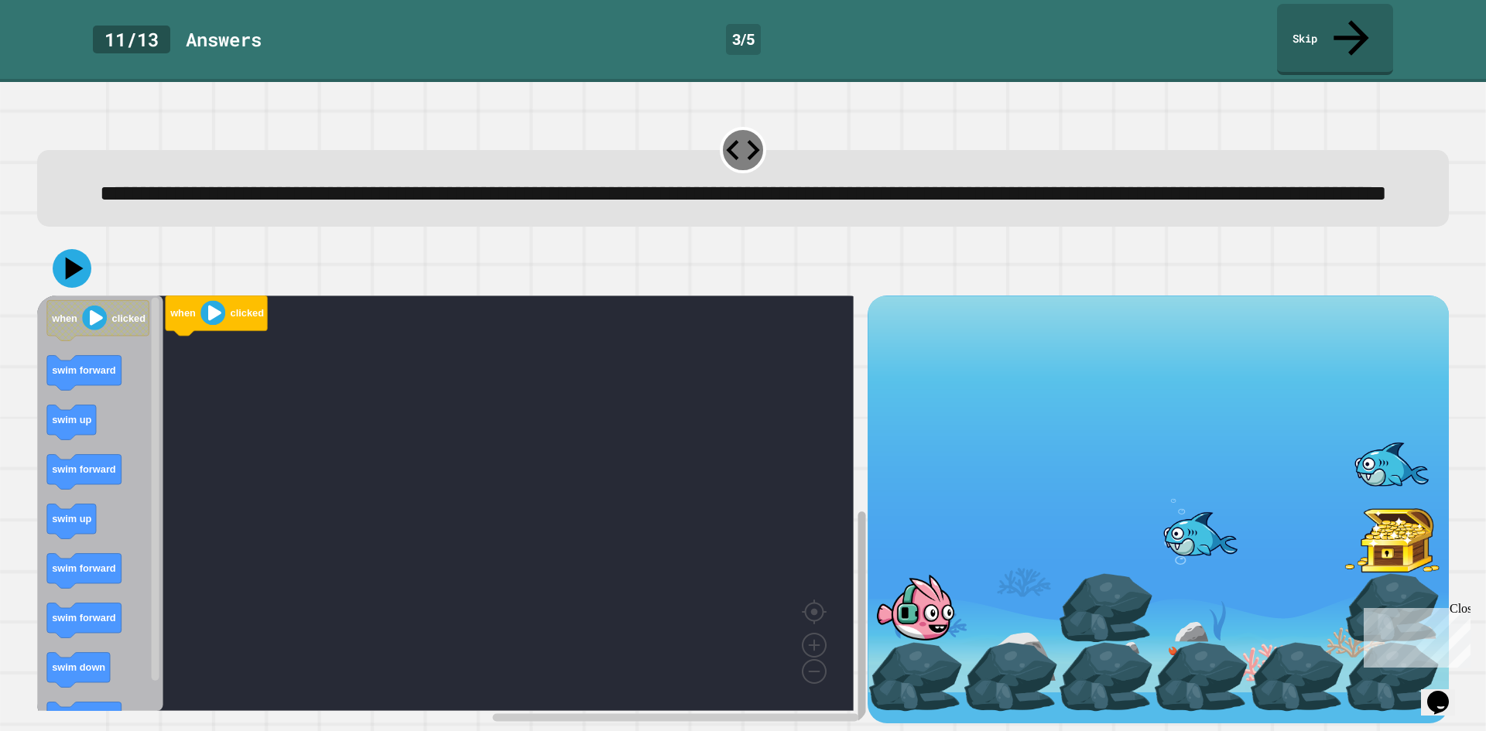
click at [839, 562] on div "when clicked when clicked swim forward swim up swim forward swim up swim forwar…" at bounding box center [452, 510] width 831 height 428
click at [157, 521] on rect "Blockly Workspace" at bounding box center [156, 491] width 8 height 383
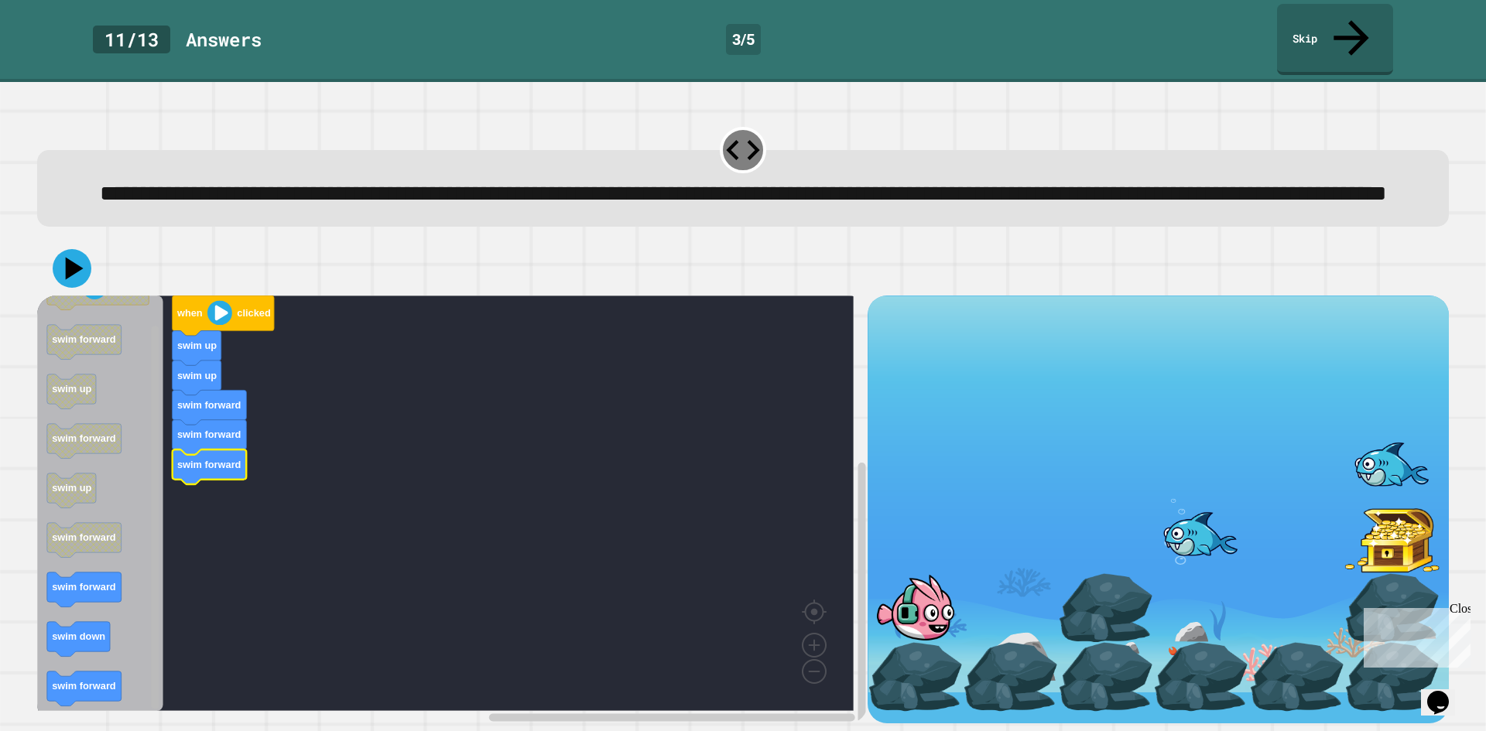
click at [170, 654] on div "when clicked swim up swim up swim forward swim forward swim forward when clicke…" at bounding box center [452, 510] width 831 height 428
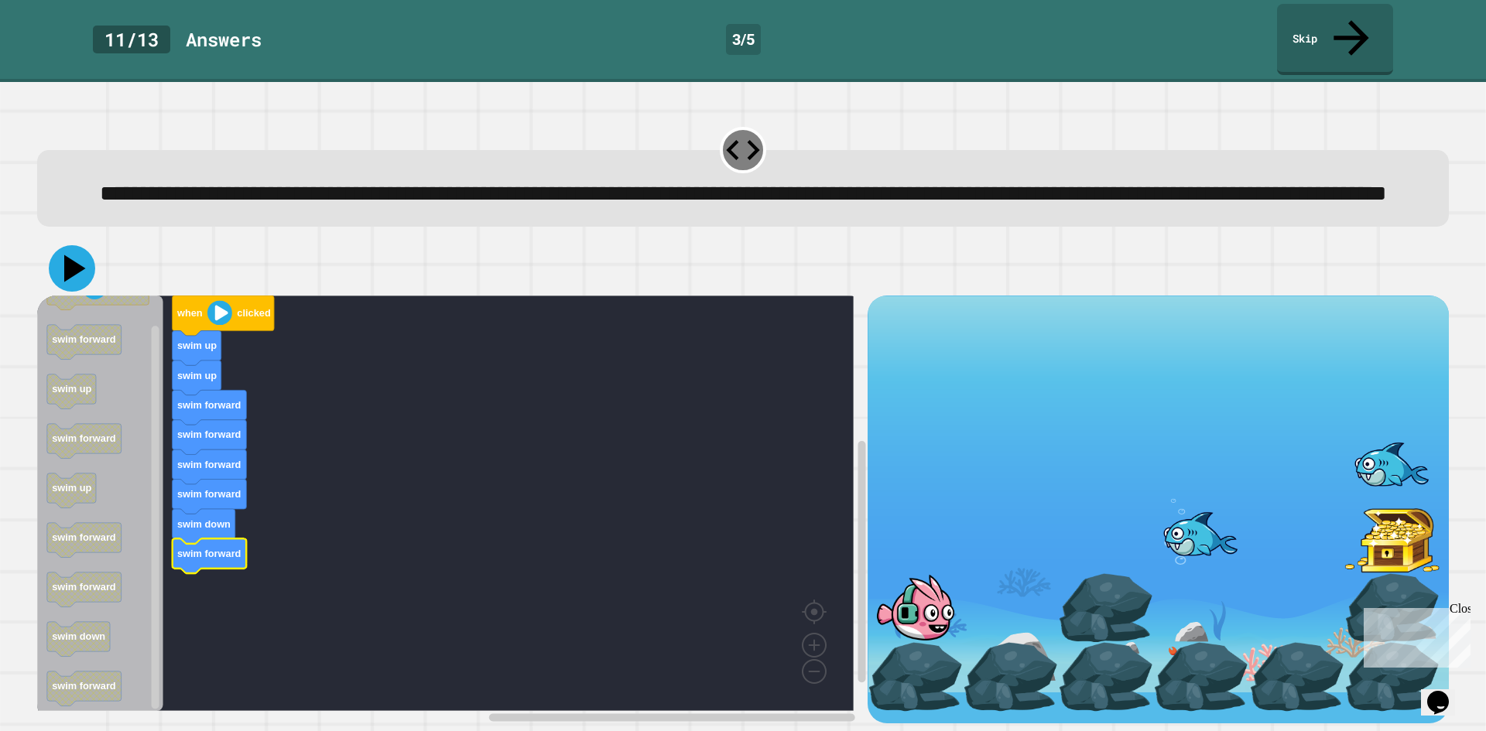
click at [60, 266] on icon at bounding box center [72, 268] width 46 height 46
click at [214, 311] on image "Blockly Workspace" at bounding box center [219, 313] width 25 height 25
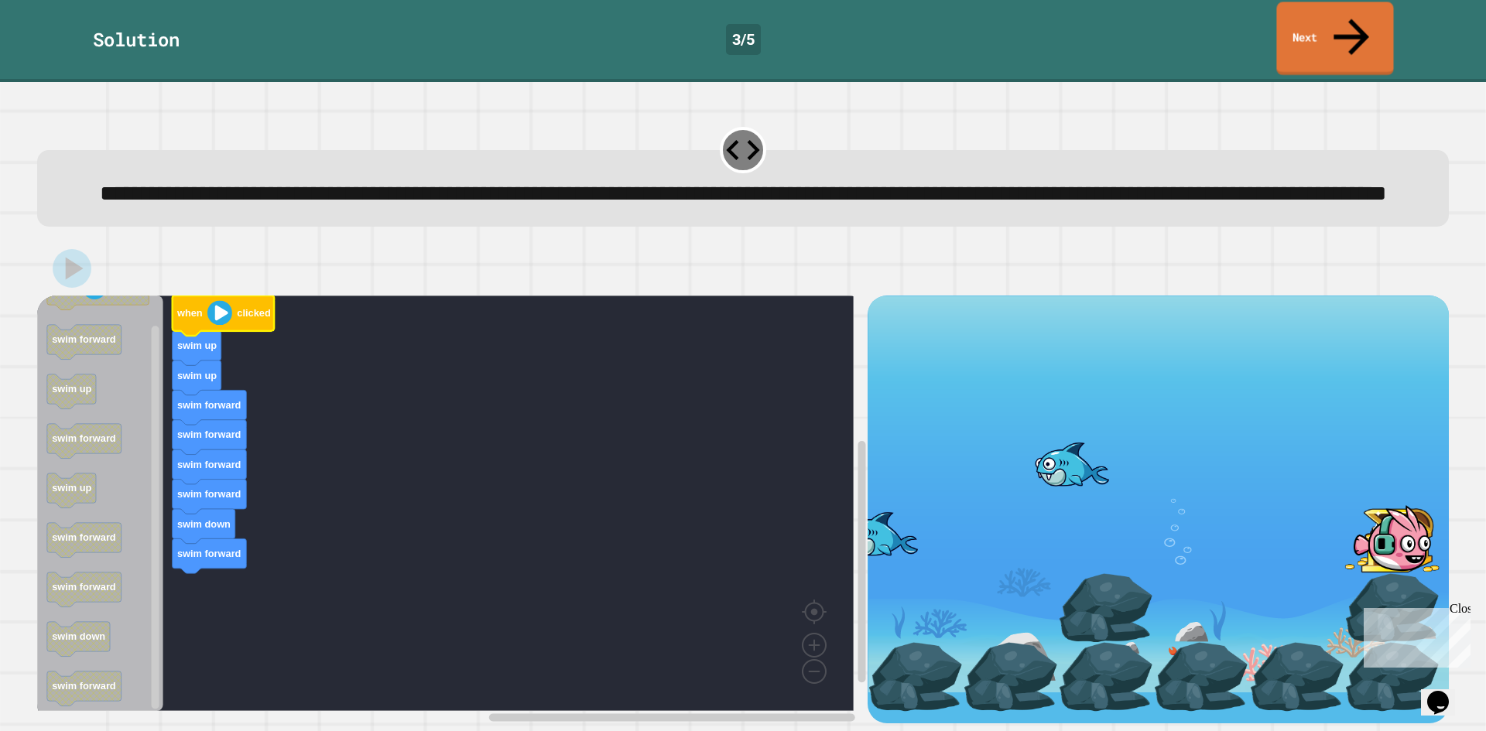
click at [1338, 36] on link "Next" at bounding box center [1334, 39] width 117 height 74
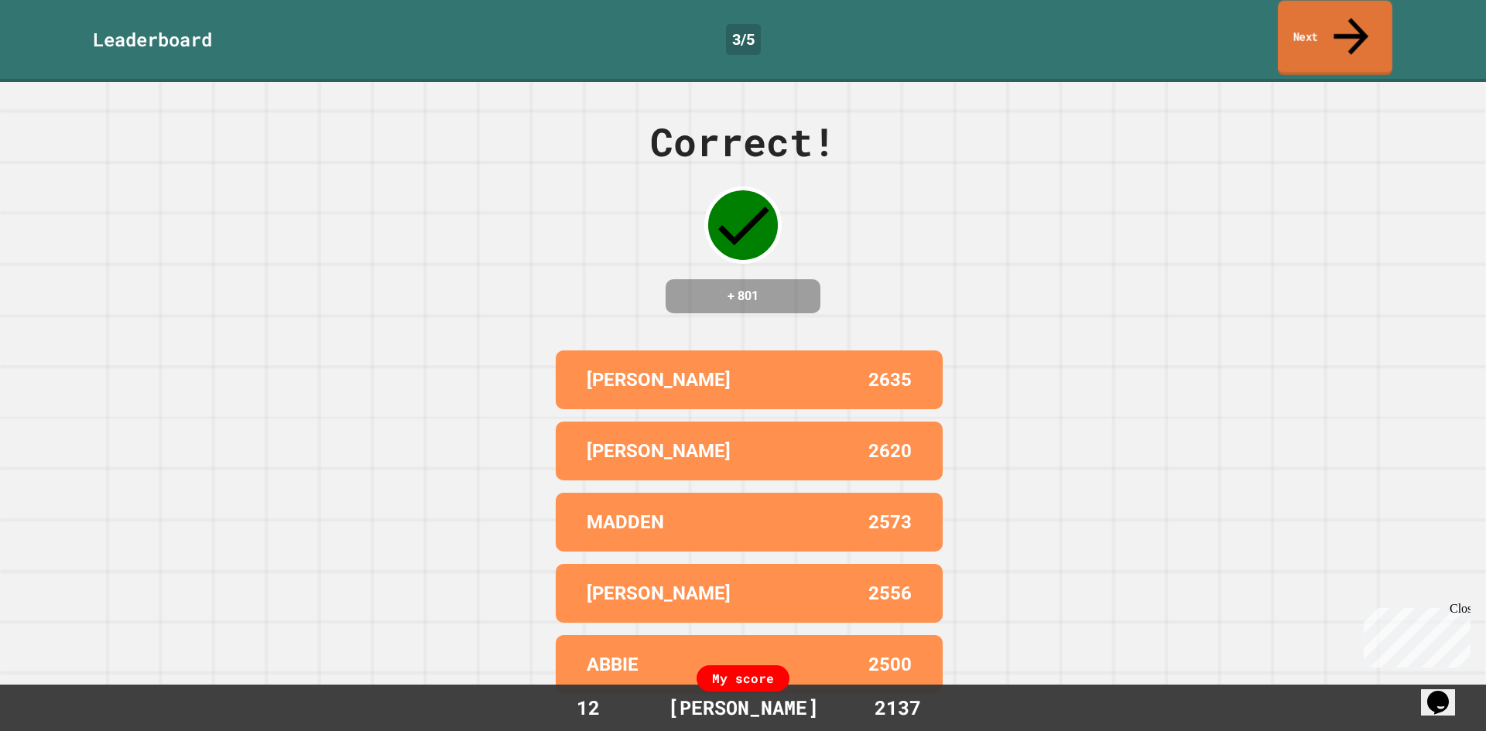
click at [1344, 15] on icon at bounding box center [1351, 36] width 52 height 55
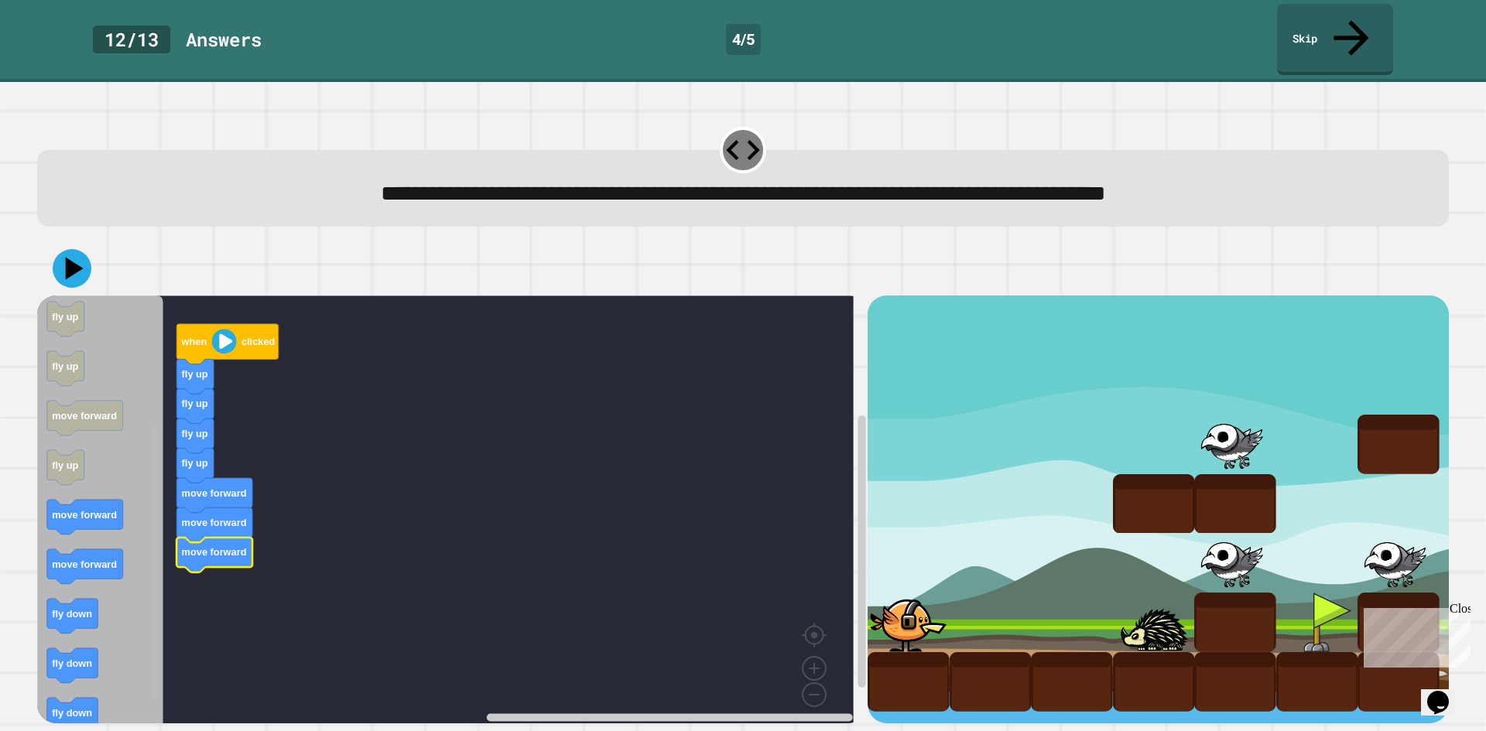
click at [137, 625] on div "when clicked fly up fly up fly up fly up move forward move forward move forward…" at bounding box center [452, 510] width 831 height 428
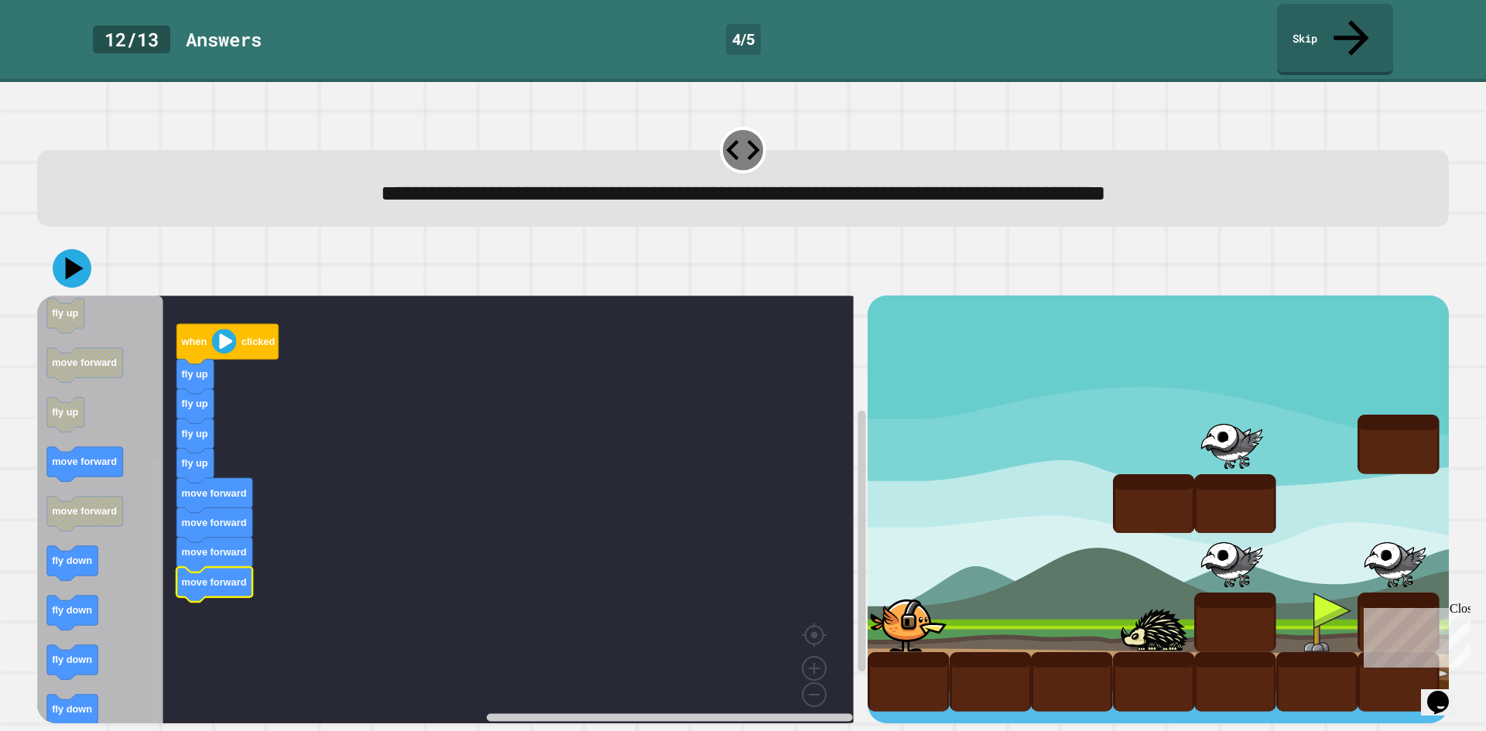
click at [152, 615] on rect "Blockly Workspace" at bounding box center [156, 595] width 8 height 275
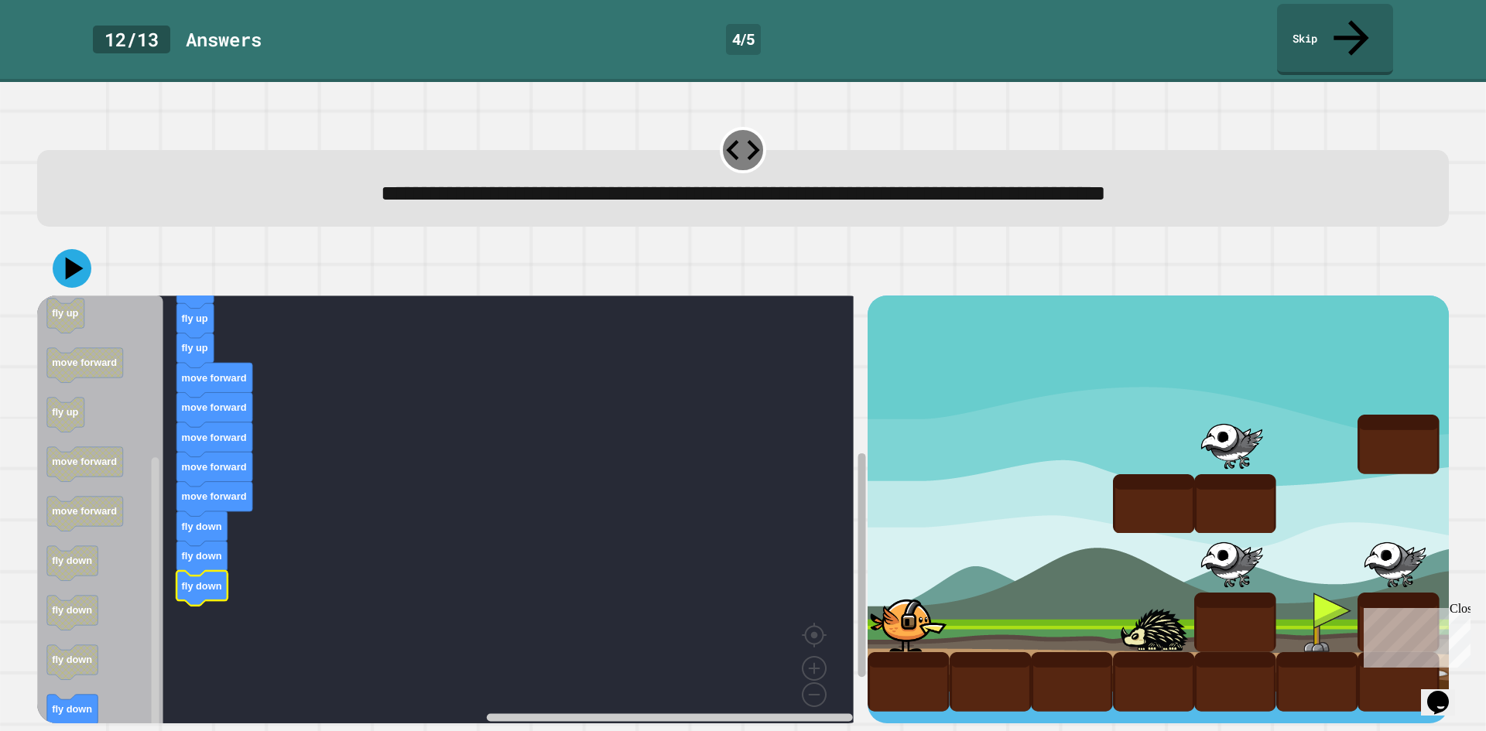
click at [856, 574] on g "Blockly Workspace" at bounding box center [862, 510] width 12 height 426
click at [77, 246] on icon at bounding box center [72, 268] width 46 height 46
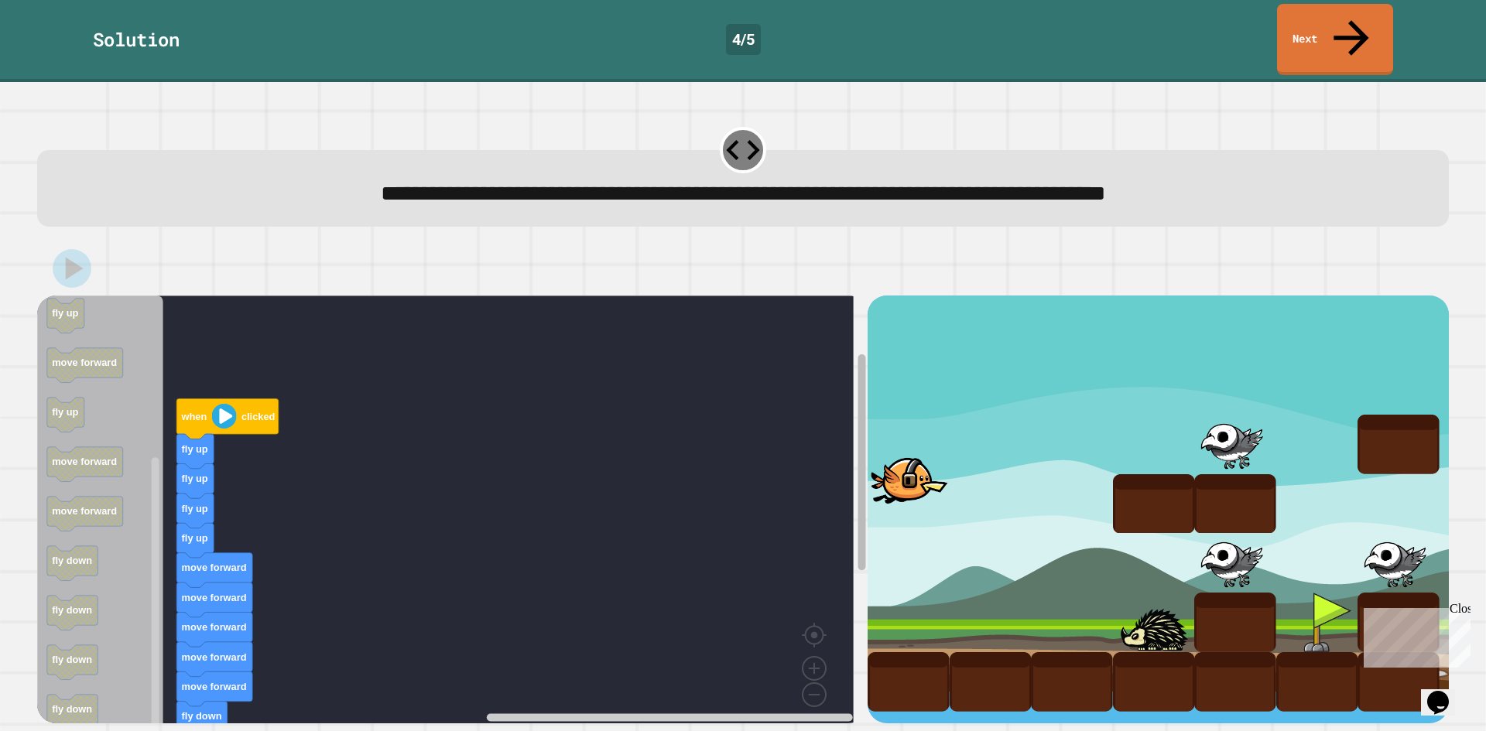
click at [834, 335] on div "when clicked fly up fly up fly up fly up move forward move forward move forward…" at bounding box center [452, 510] width 831 height 428
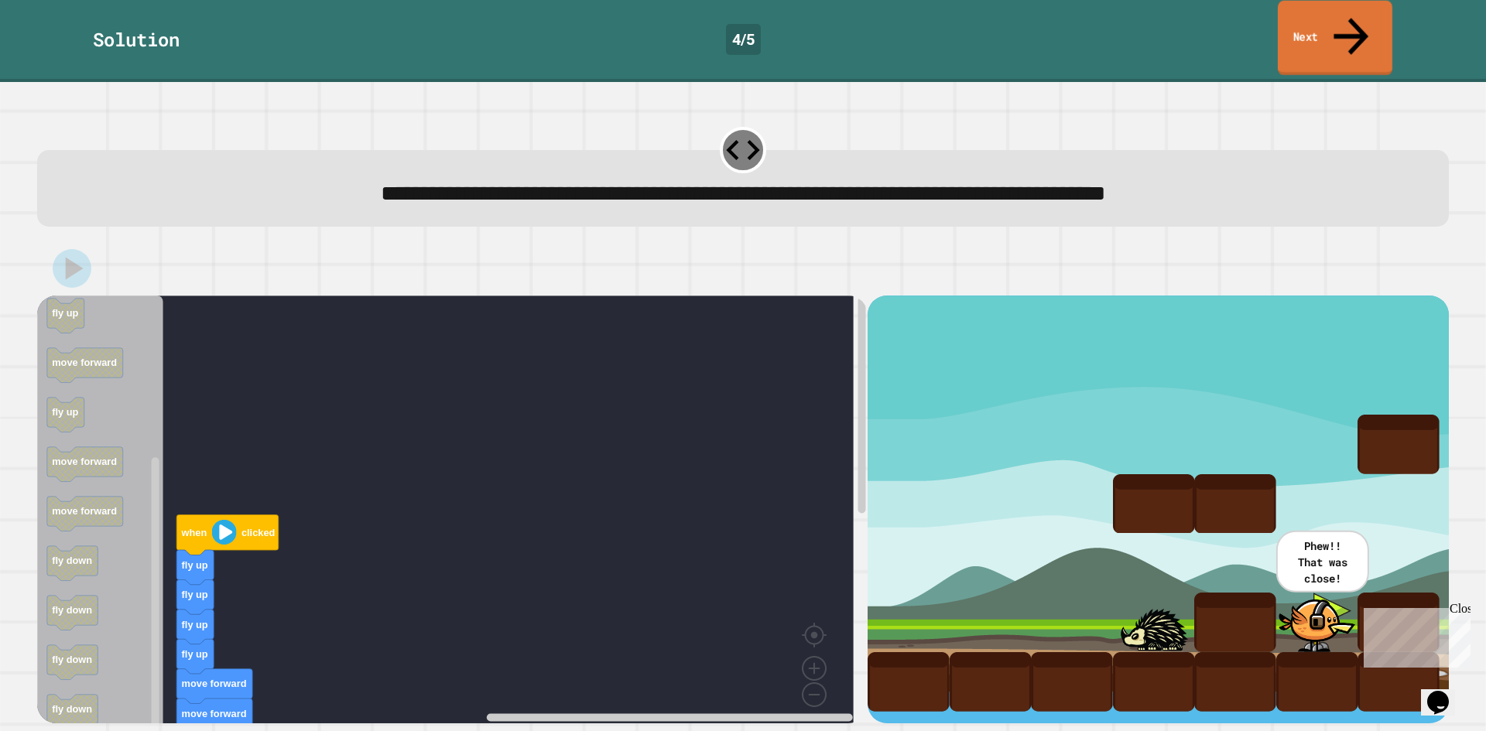
click at [1311, 37] on link "Next" at bounding box center [1335, 38] width 115 height 75
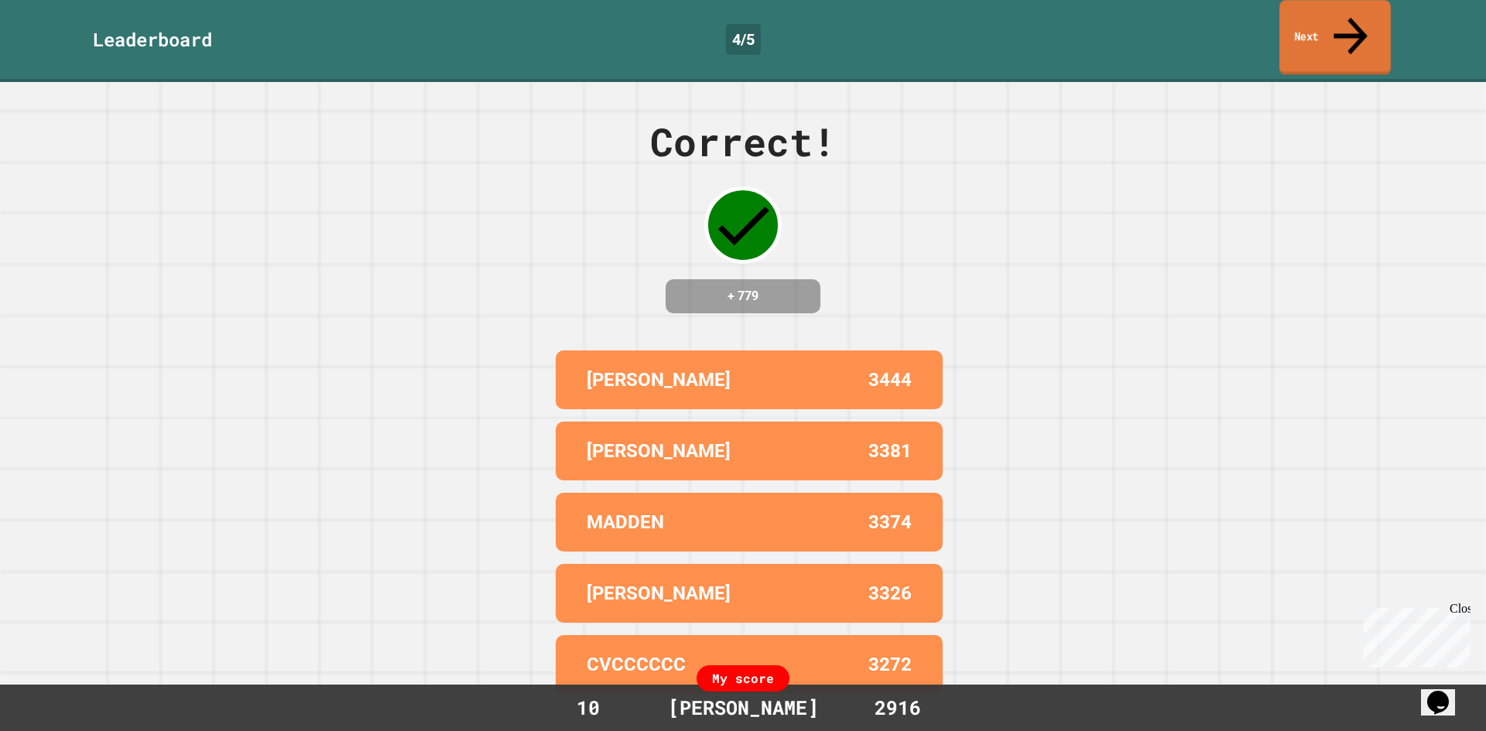
click at [1295, 23] on link "Next" at bounding box center [1334, 37] width 111 height 75
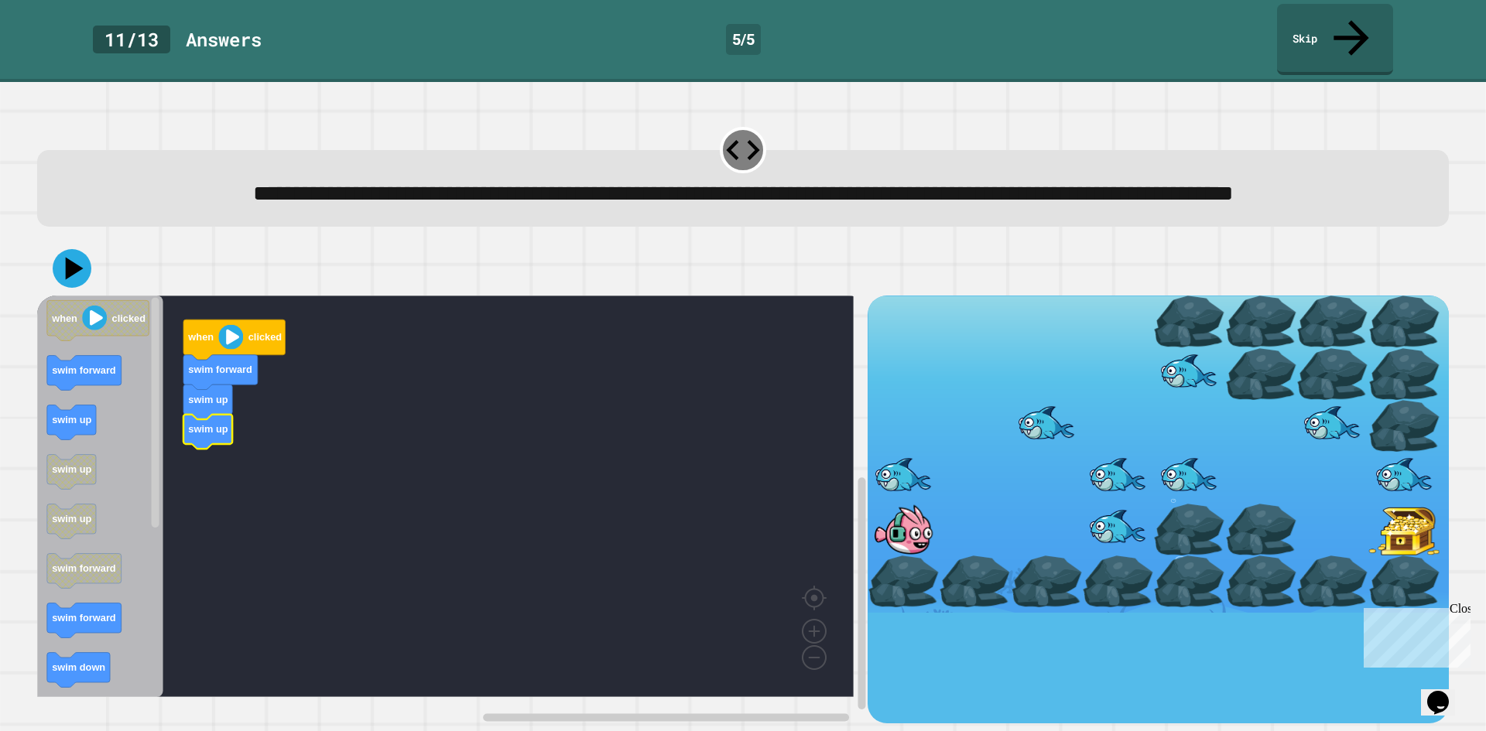
click at [86, 440] on icon "Blockly Workspace" at bounding box center [100, 497] width 126 height 402
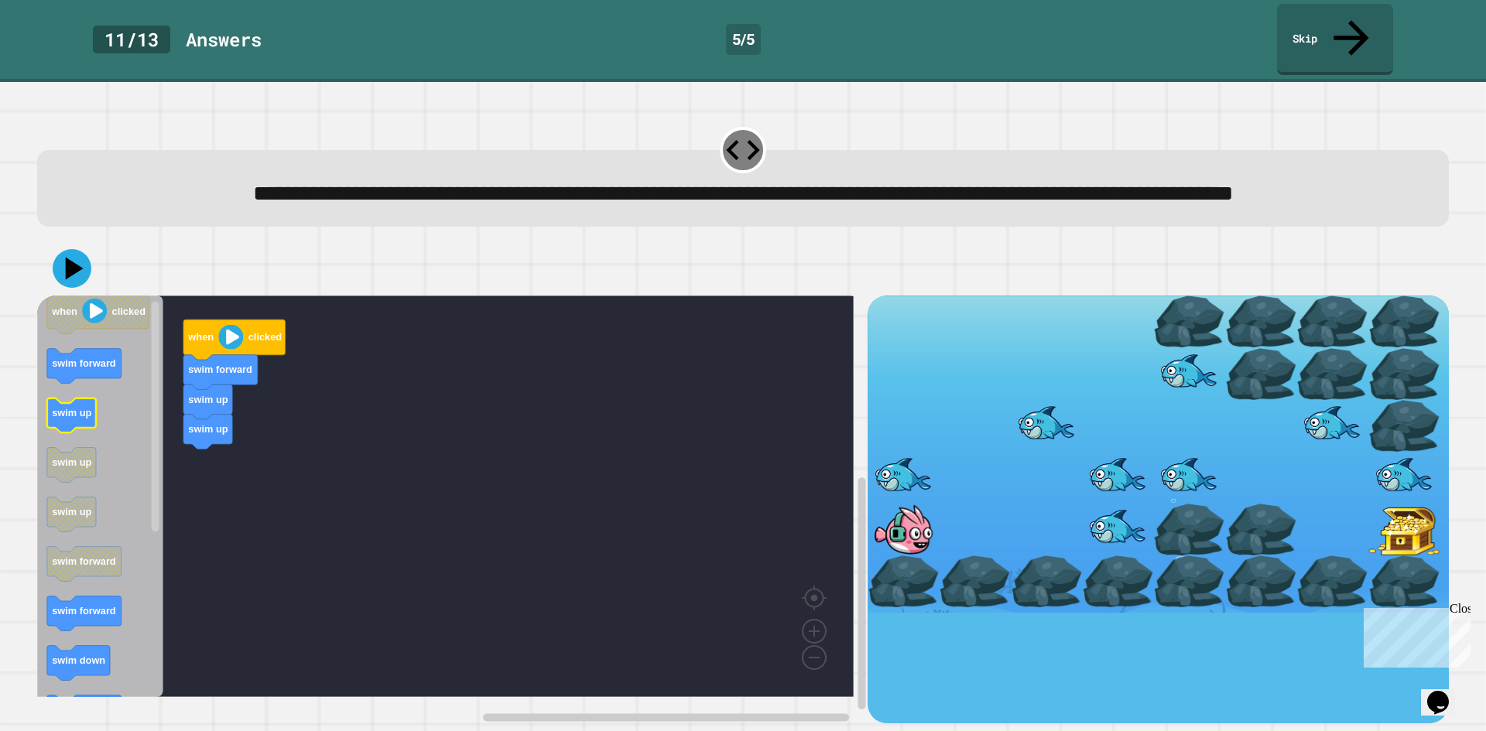
click at [83, 433] on icon "when clicked swim forward swim up swim up swim up swim forward swim forward swi…" at bounding box center [100, 497] width 126 height 402
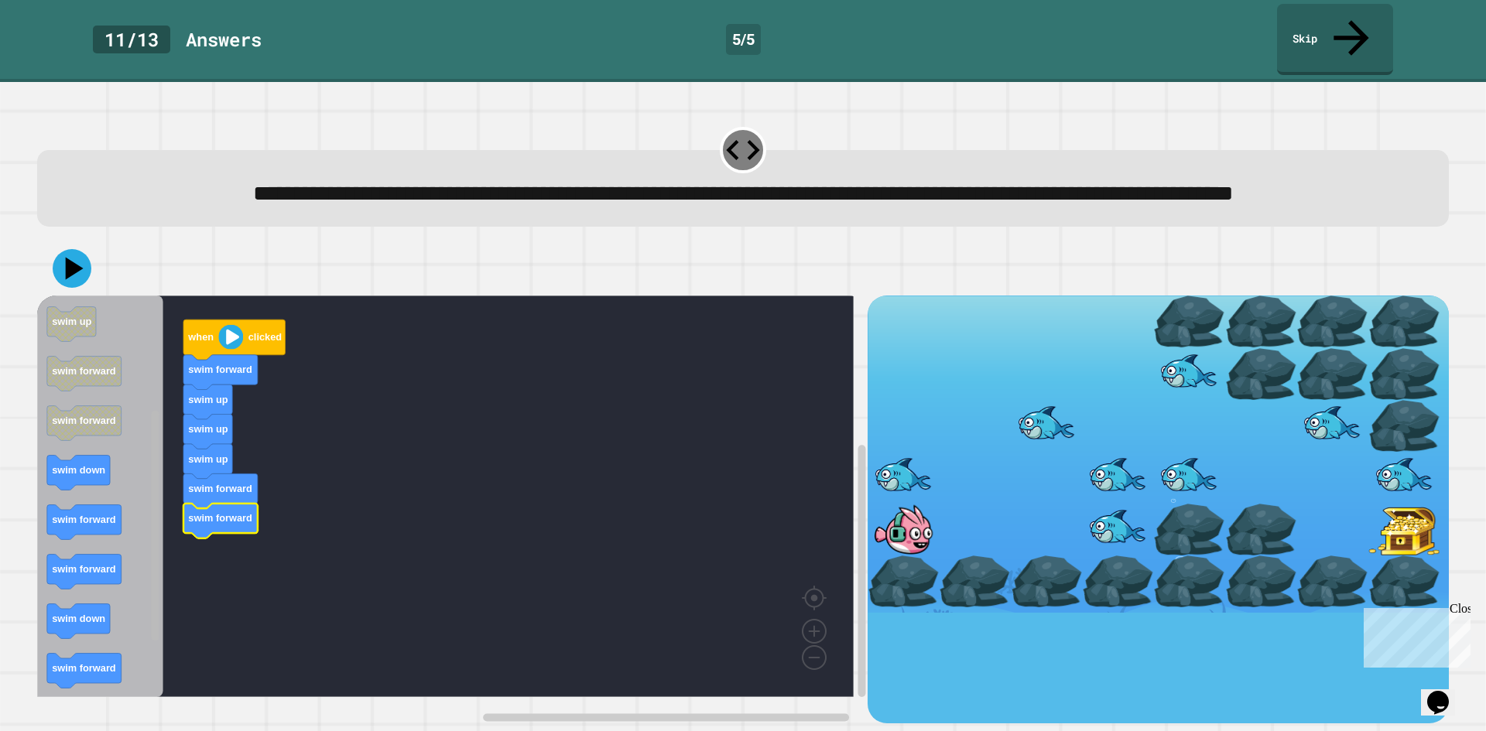
click at [154, 625] on rect "Blockly Workspace" at bounding box center [156, 526] width 8 height 230
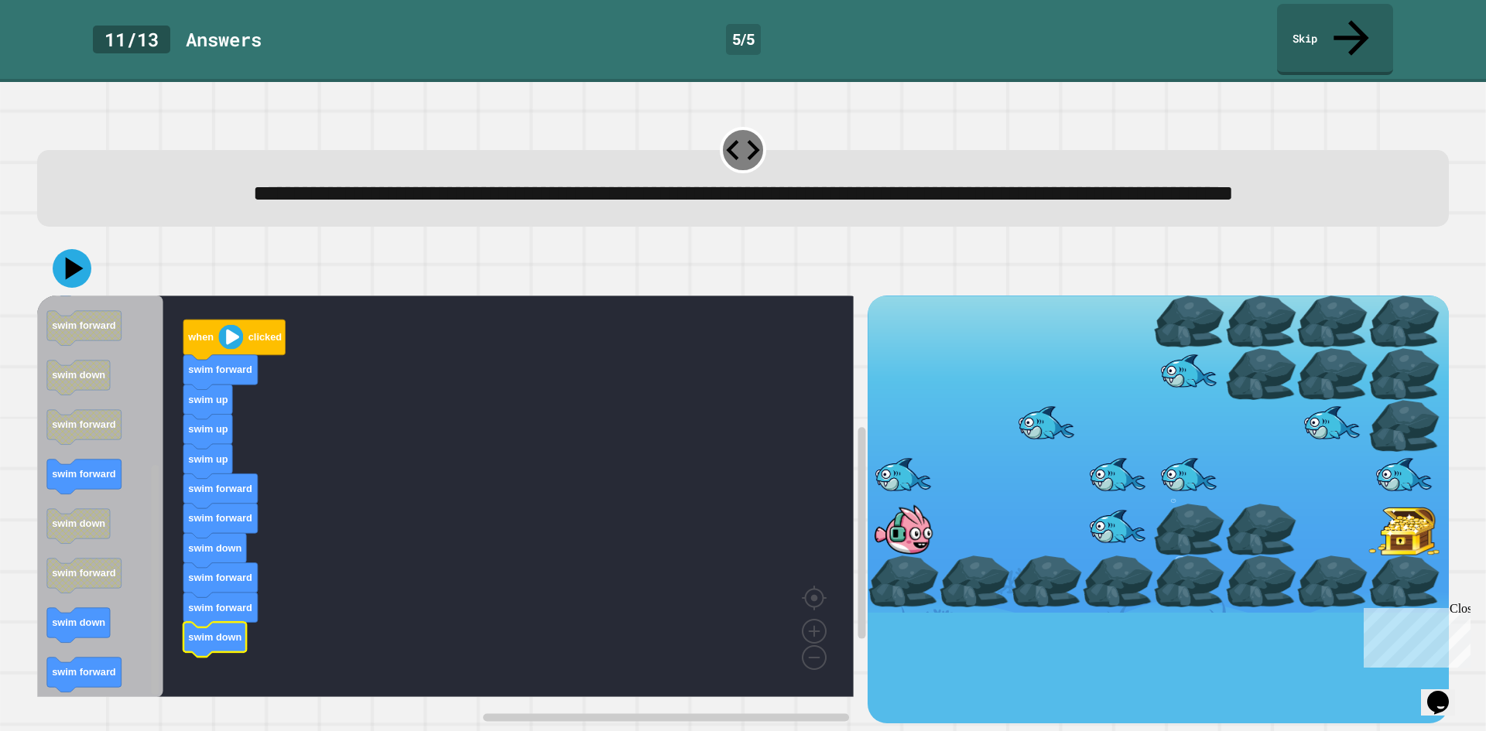
click at [159, 651] on rect "Blockly Workspace" at bounding box center [156, 580] width 8 height 230
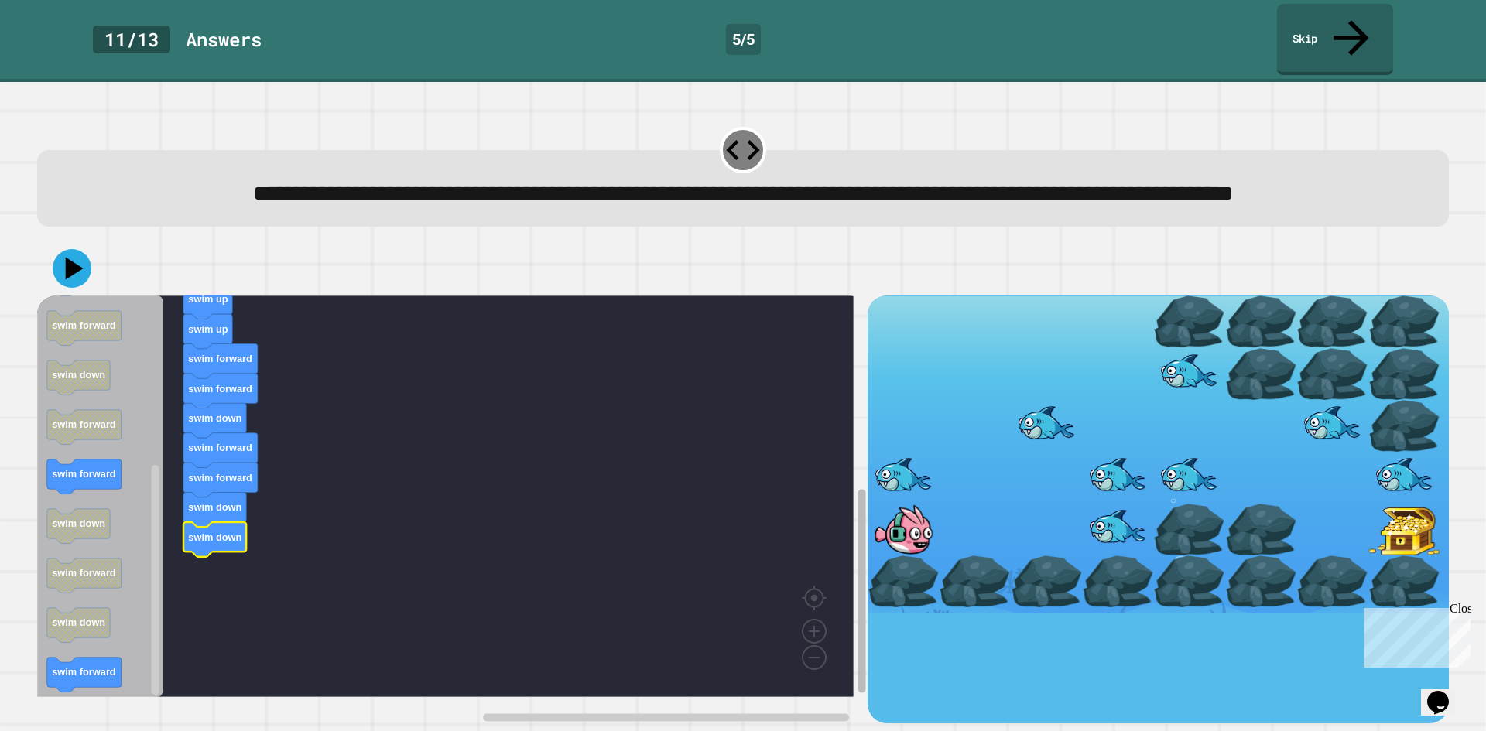
click at [837, 557] on div "when clicked swim forward swim up swim up swim up swim forward swim forward swi…" at bounding box center [452, 510] width 831 height 428
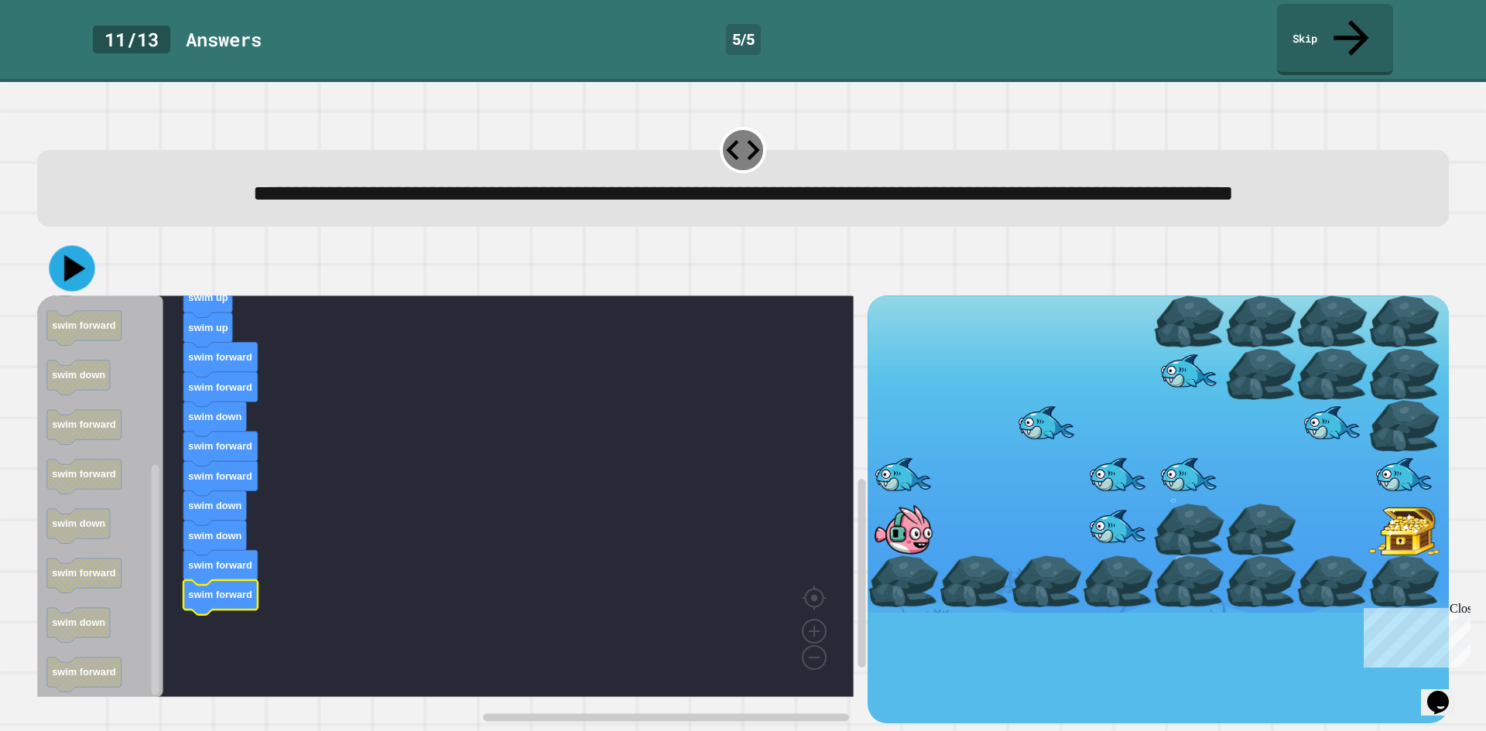
click at [77, 284] on icon at bounding box center [72, 269] width 46 height 46
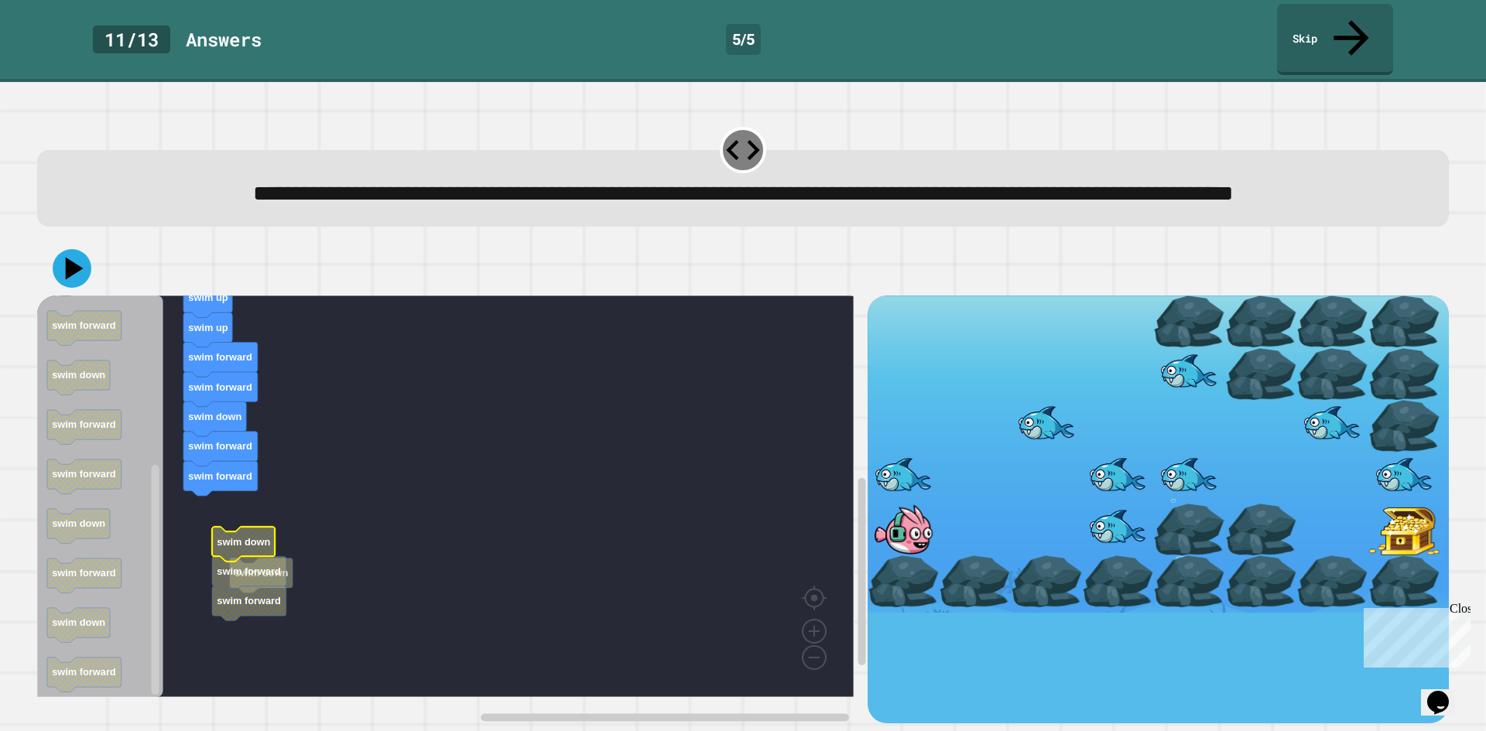
click at [253, 553] on icon "Blockly Workspace" at bounding box center [243, 544] width 63 height 35
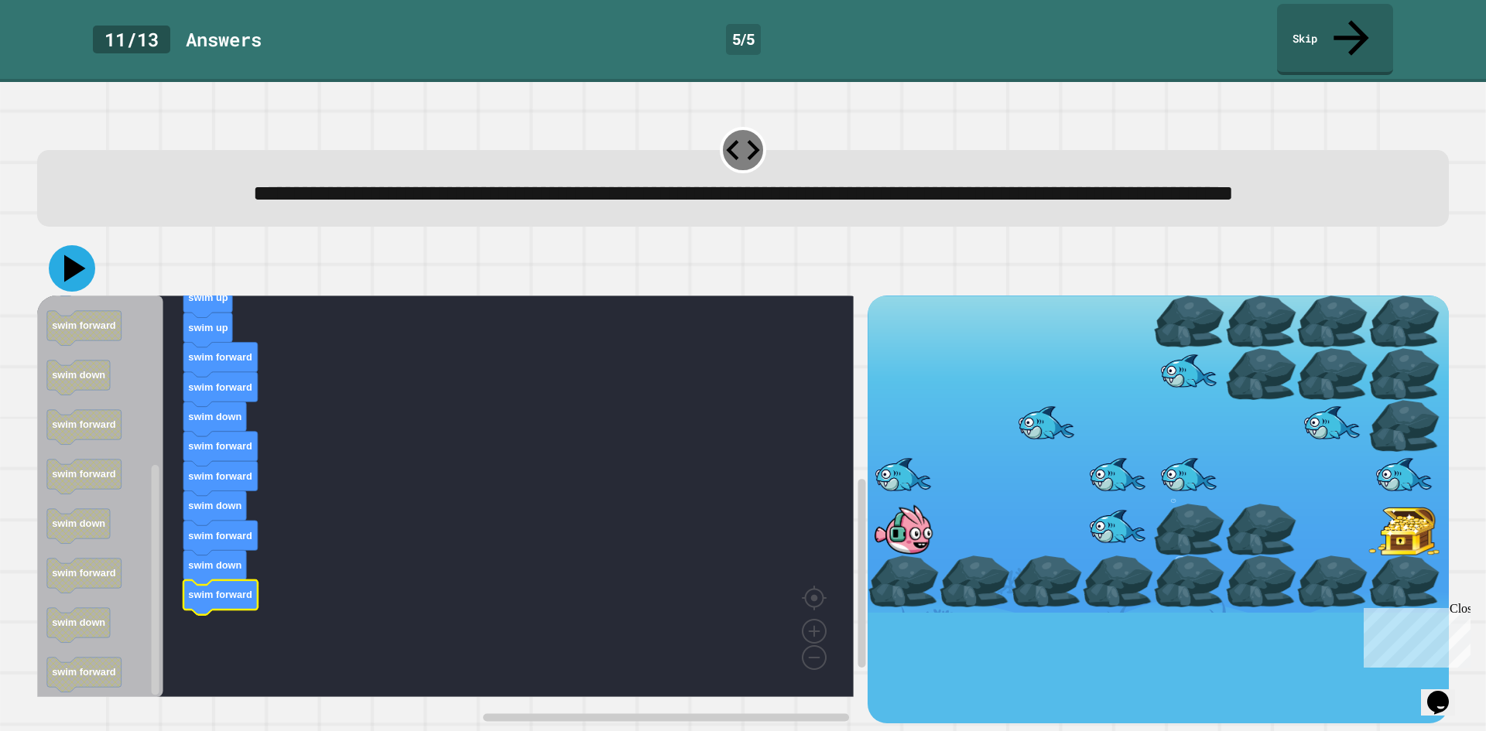
click at [89, 264] on icon at bounding box center [72, 268] width 46 height 46
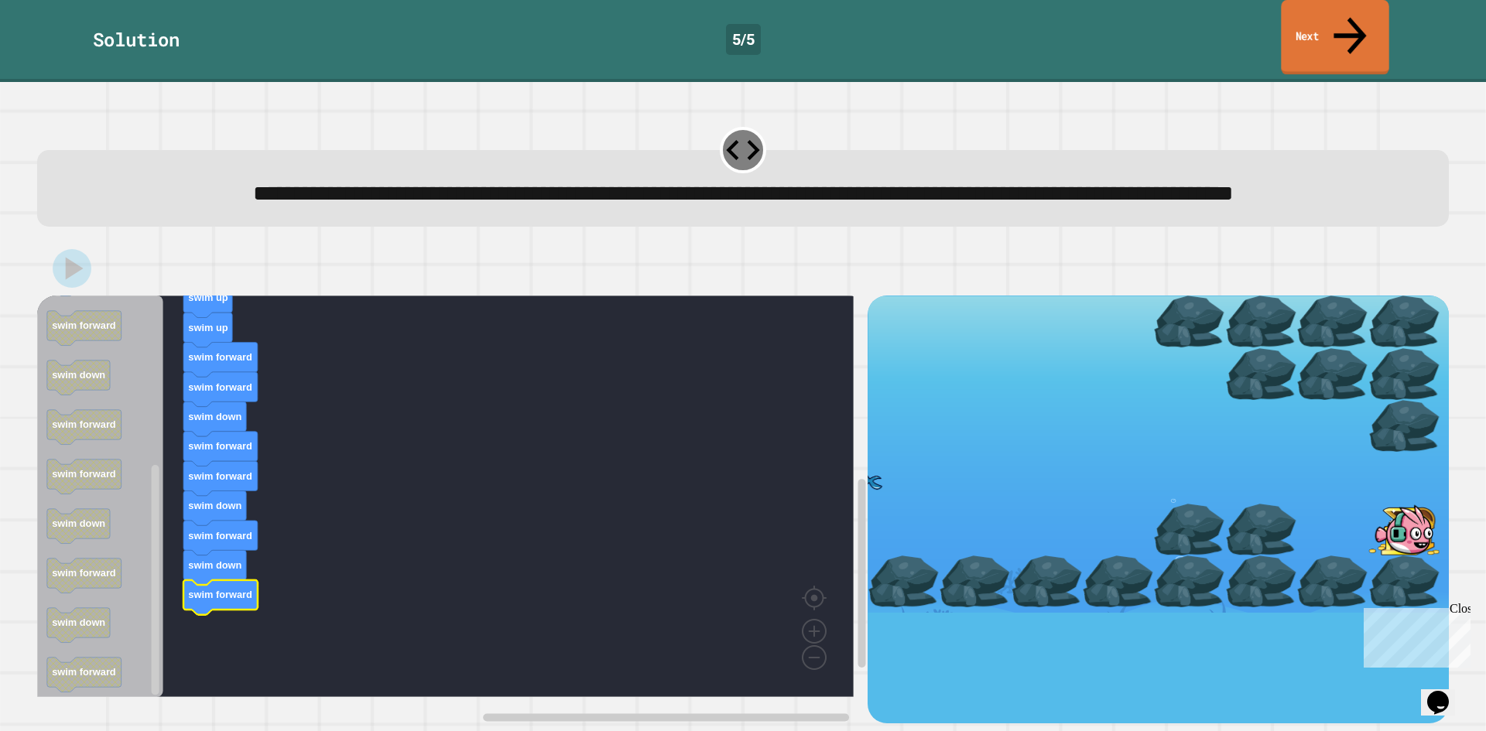
click at [1363, 29] on link "Next" at bounding box center [1335, 37] width 108 height 75
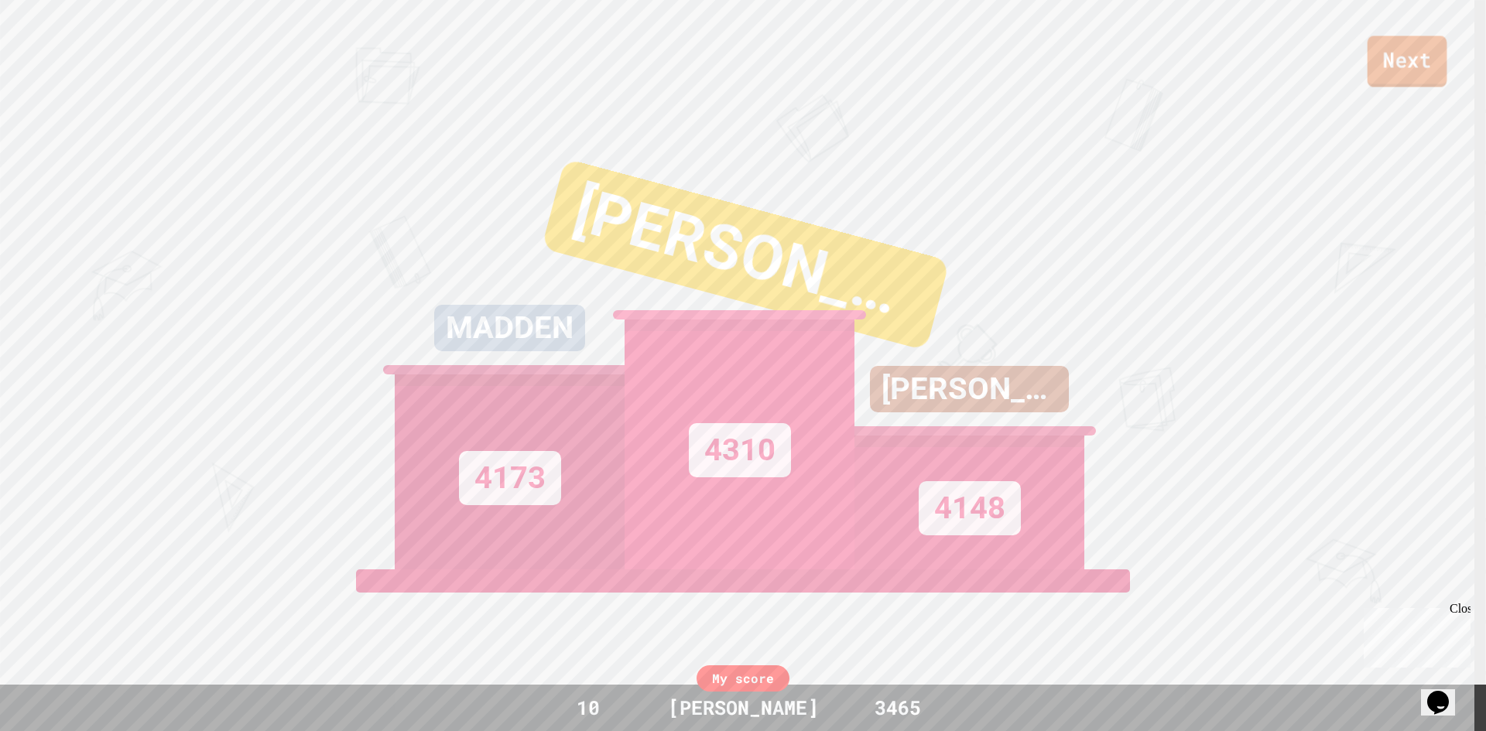
click at [1417, 51] on link "Next" at bounding box center [1408, 61] width 80 height 51
